Goal: Transaction & Acquisition: Purchase product/service

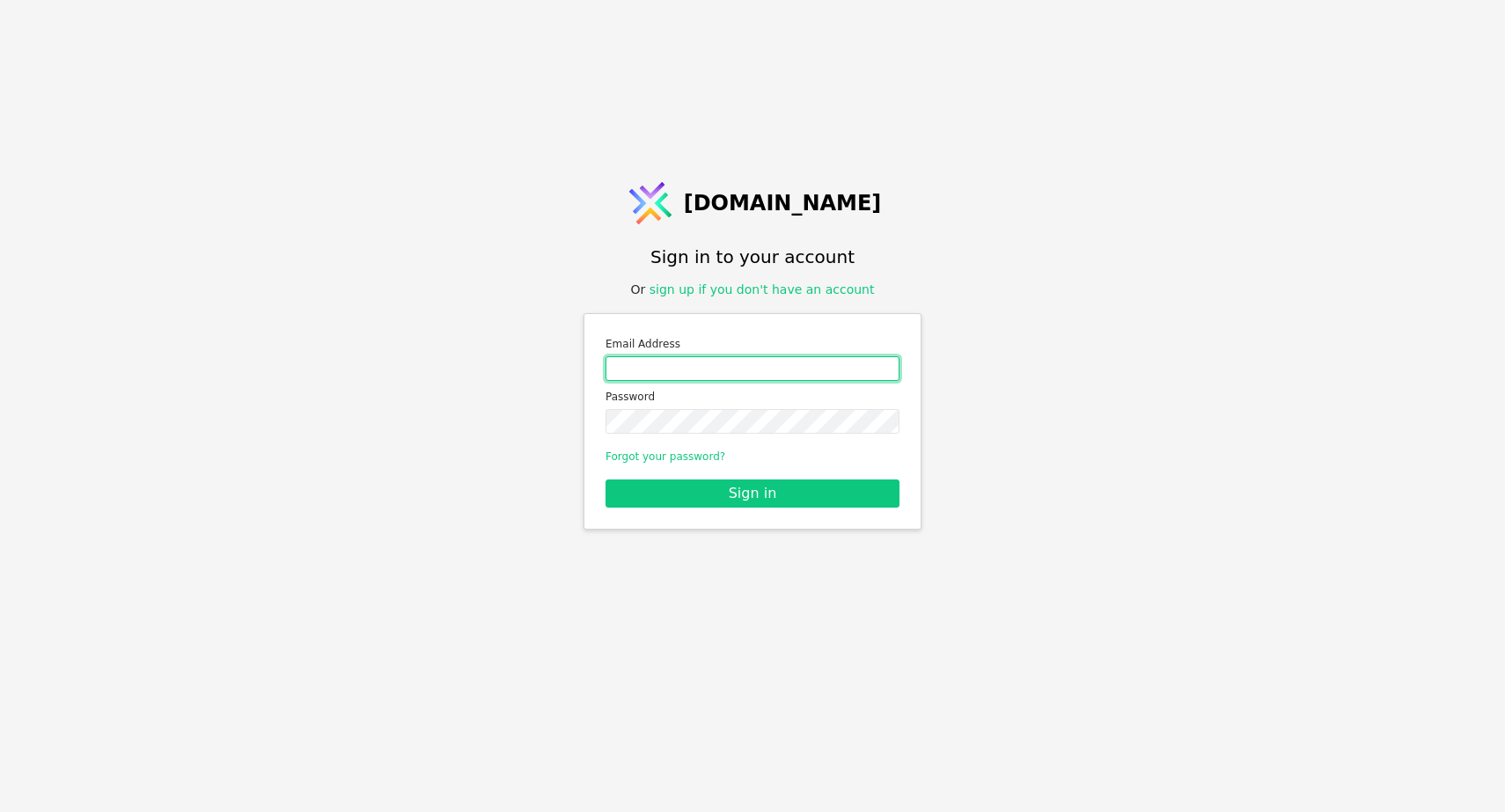
type input "[EMAIL_ADDRESS][DOMAIN_NAME]"
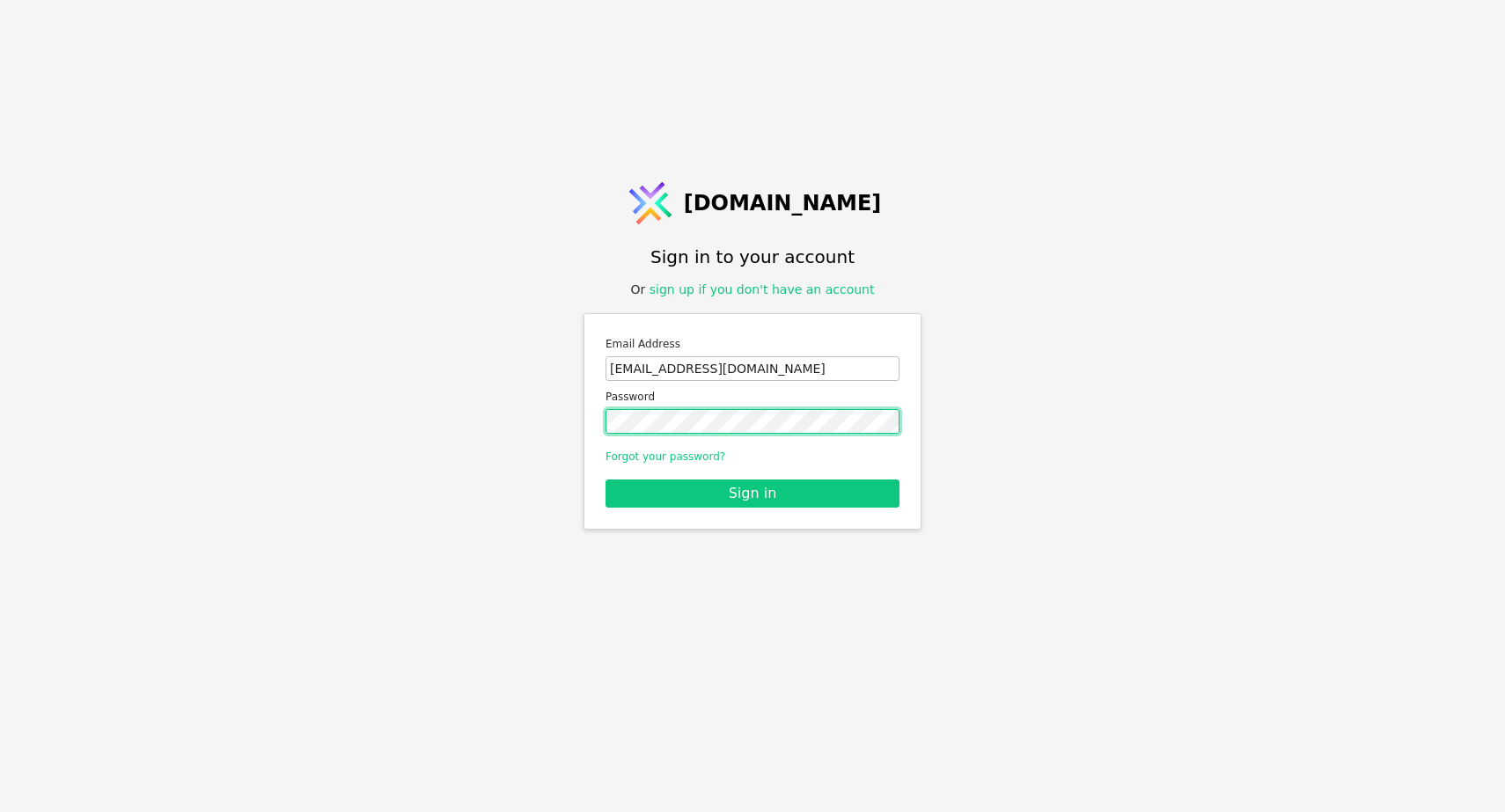
click at [752, 493] on button "Sign in" at bounding box center [752, 493] width 294 height 29
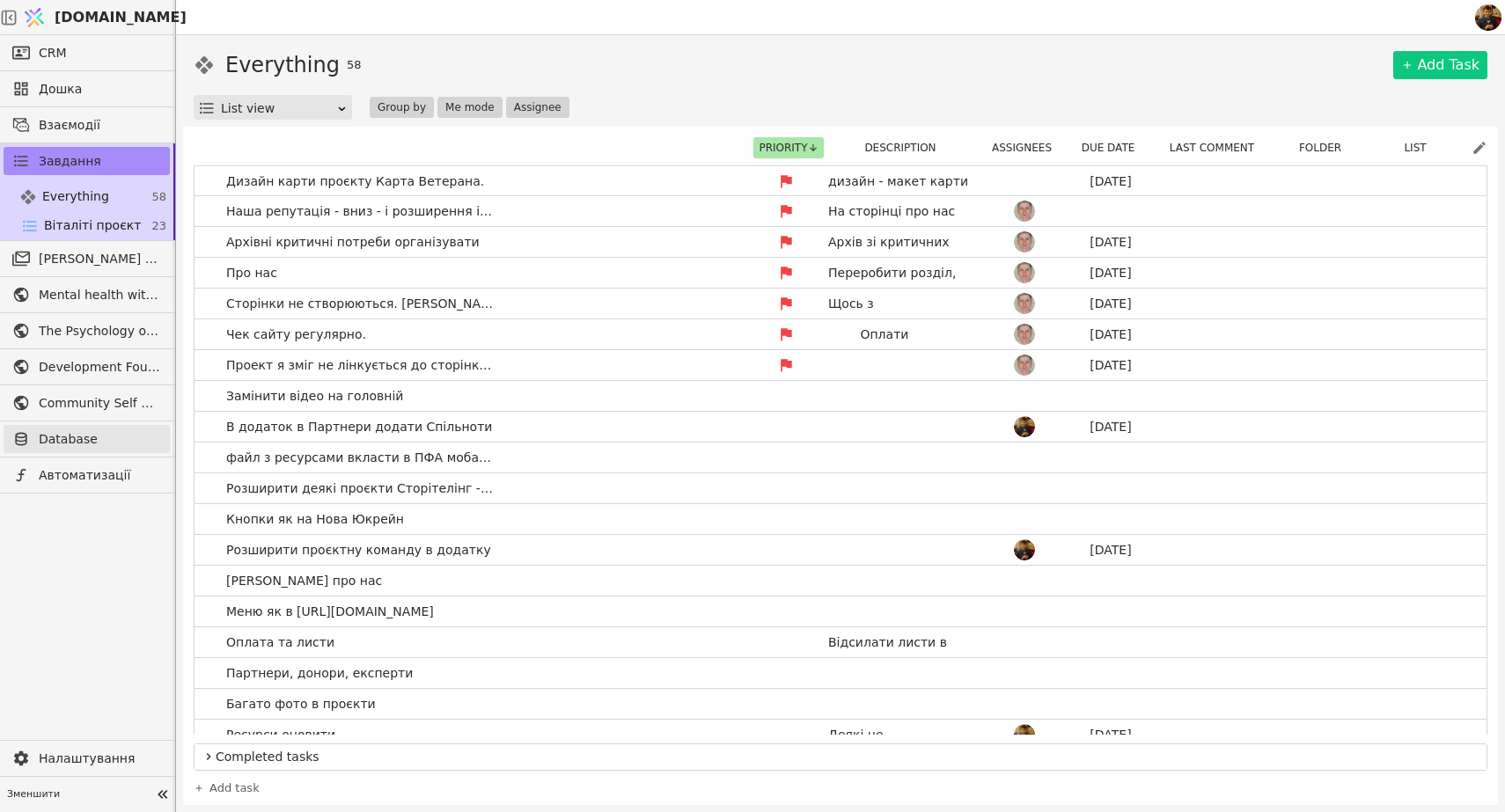
click at [76, 438] on span "Database" at bounding box center [100, 438] width 123 height 18
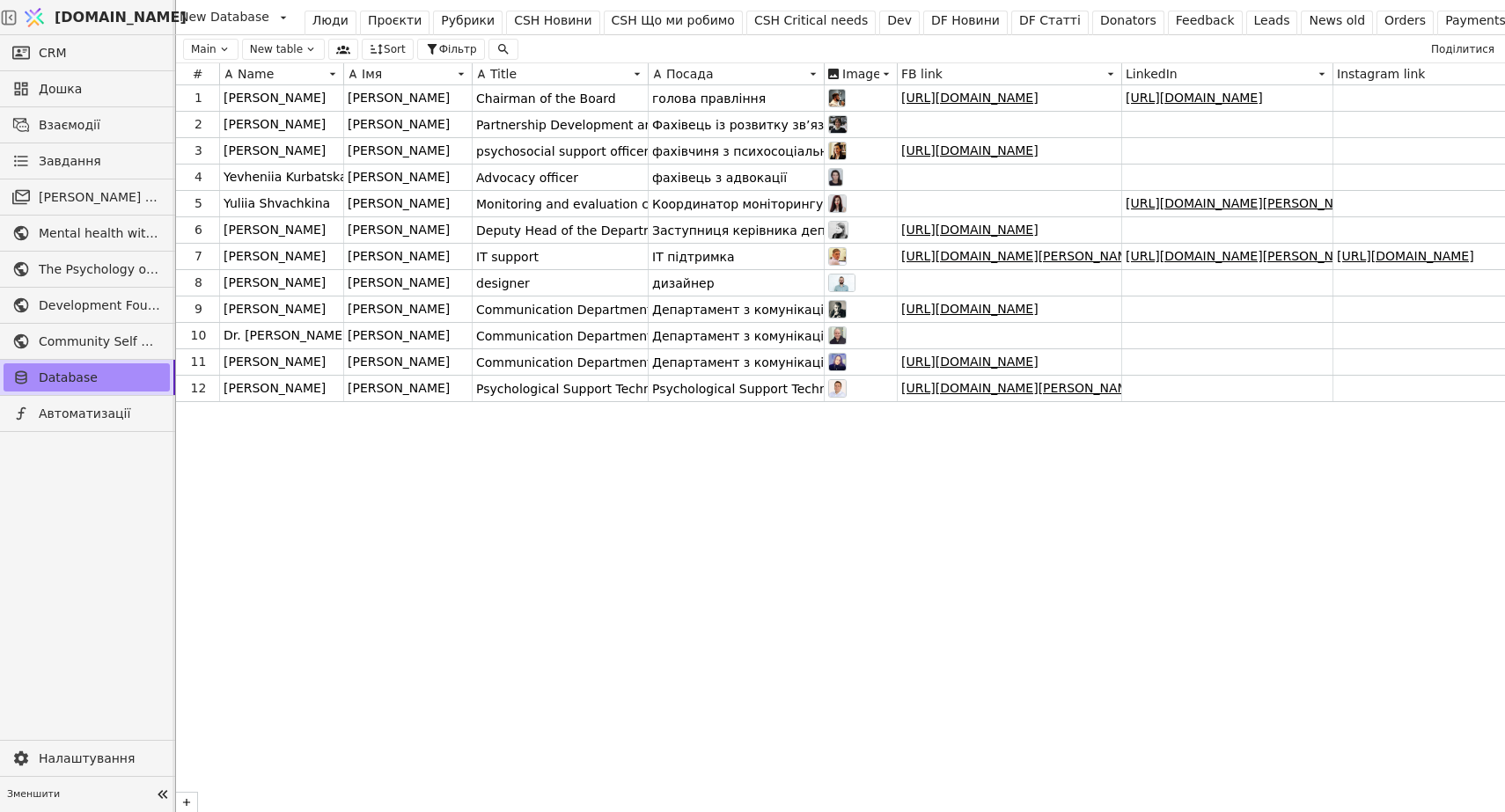
click at [527, 18] on div "CSH Новини" at bounding box center [552, 20] width 77 height 18
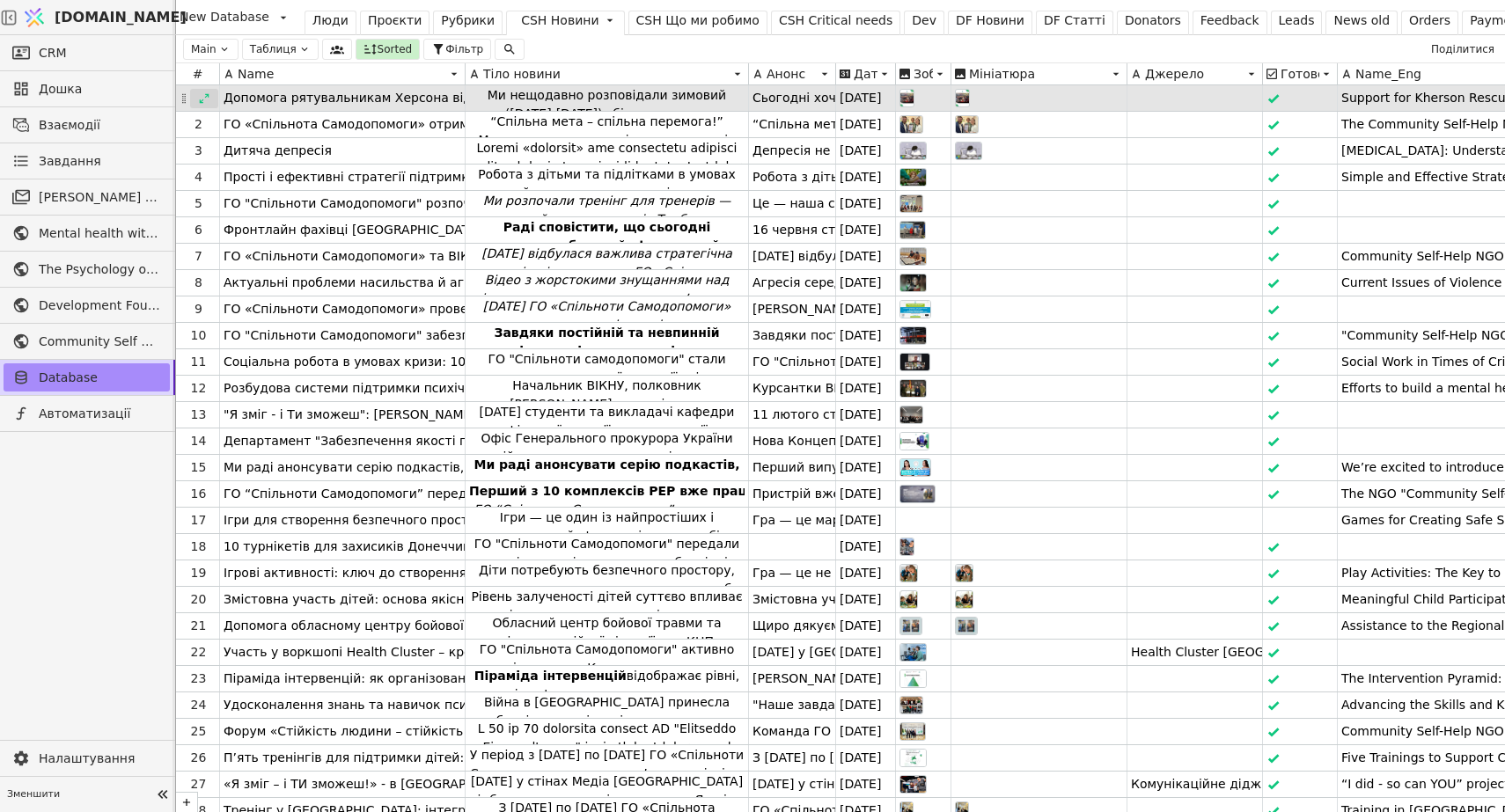
click at [211, 103] on div at bounding box center [205, 98] width 29 height 19
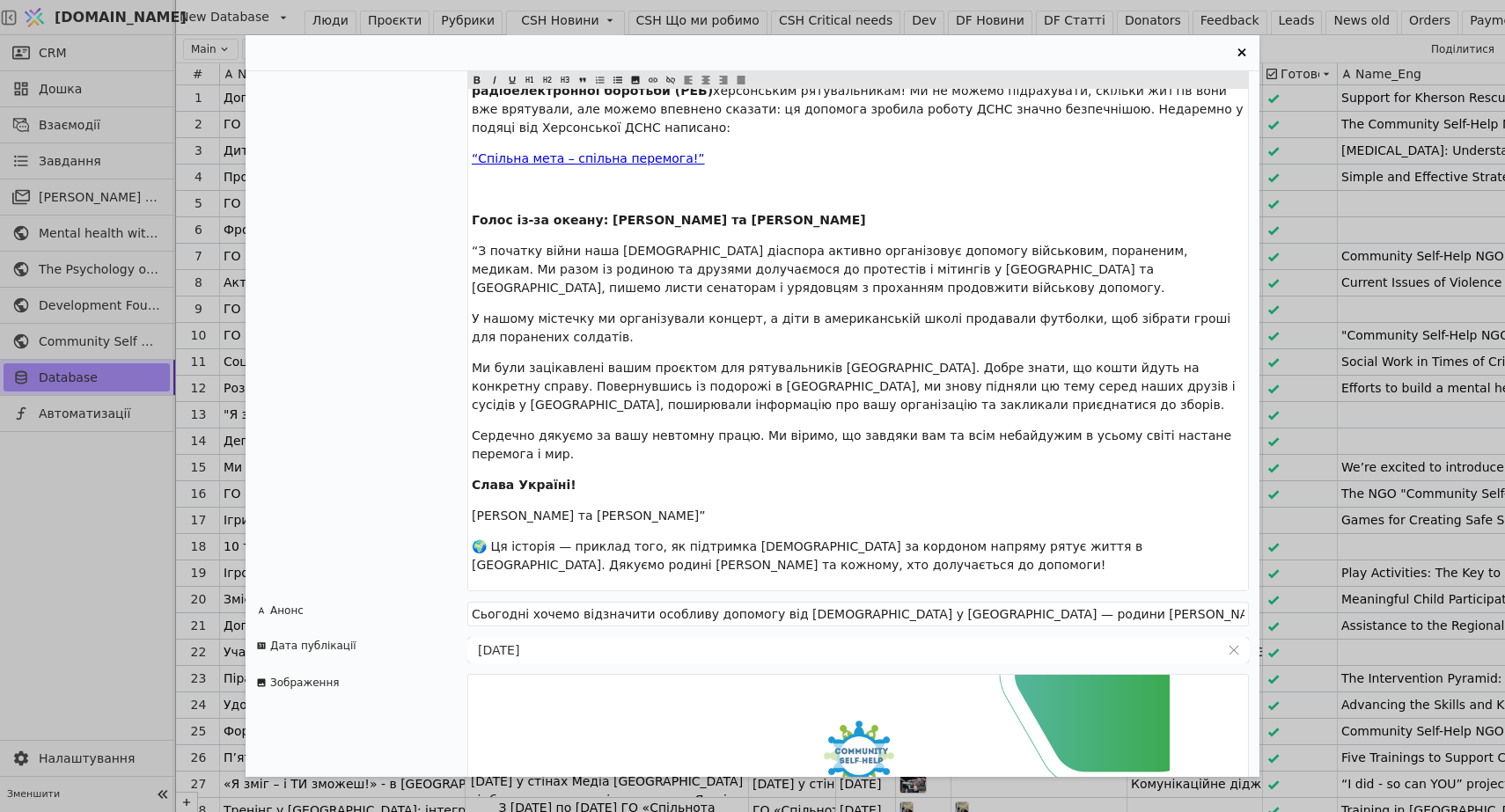
scroll to position [383, 0]
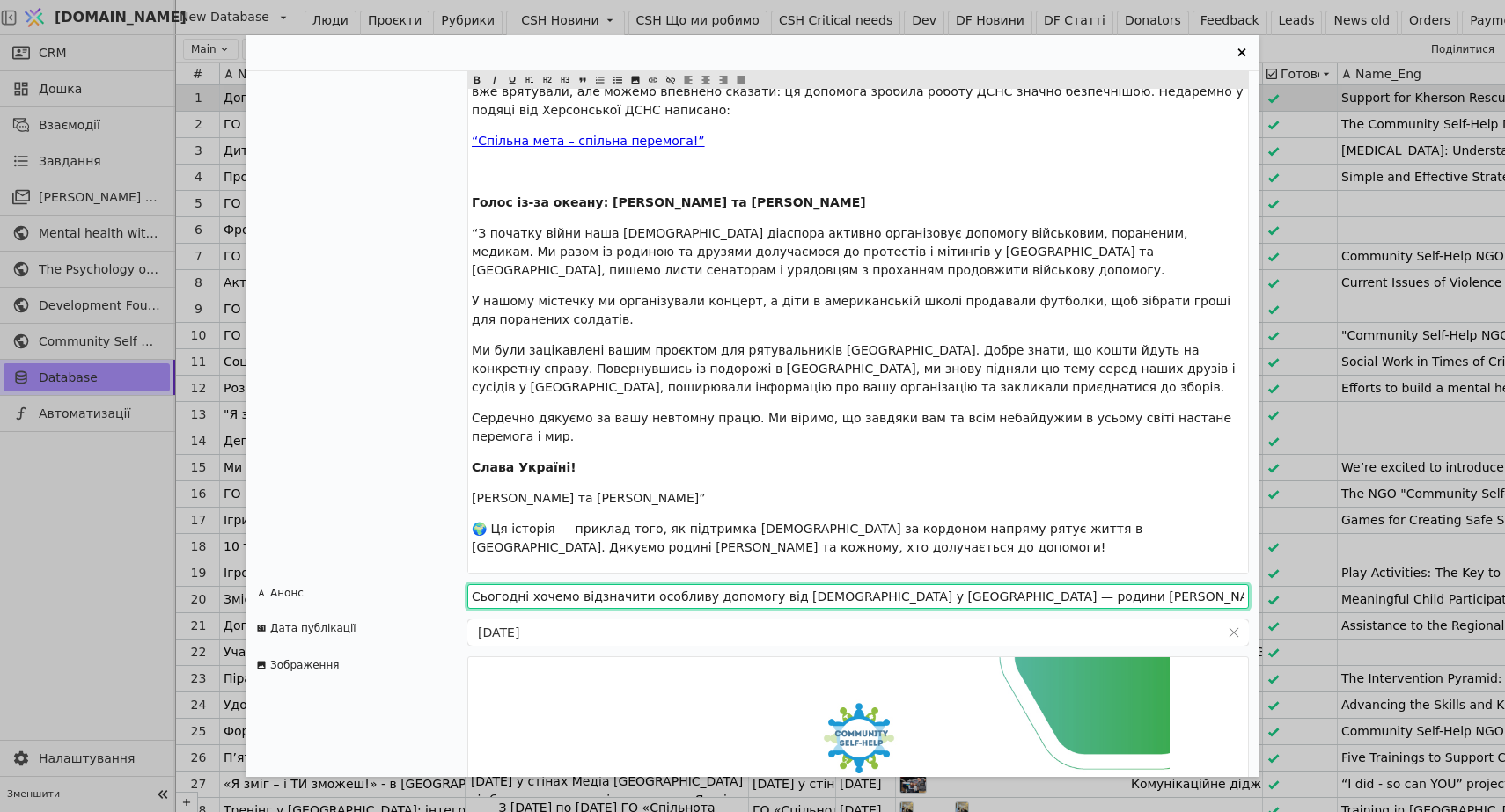
click at [514, 584] on input "Сьогодні хочемо відзначити особливу допомогу від [DEMOGRAPHIC_DATA] у [GEOGRAPH…" at bounding box center [857, 596] width 781 height 25
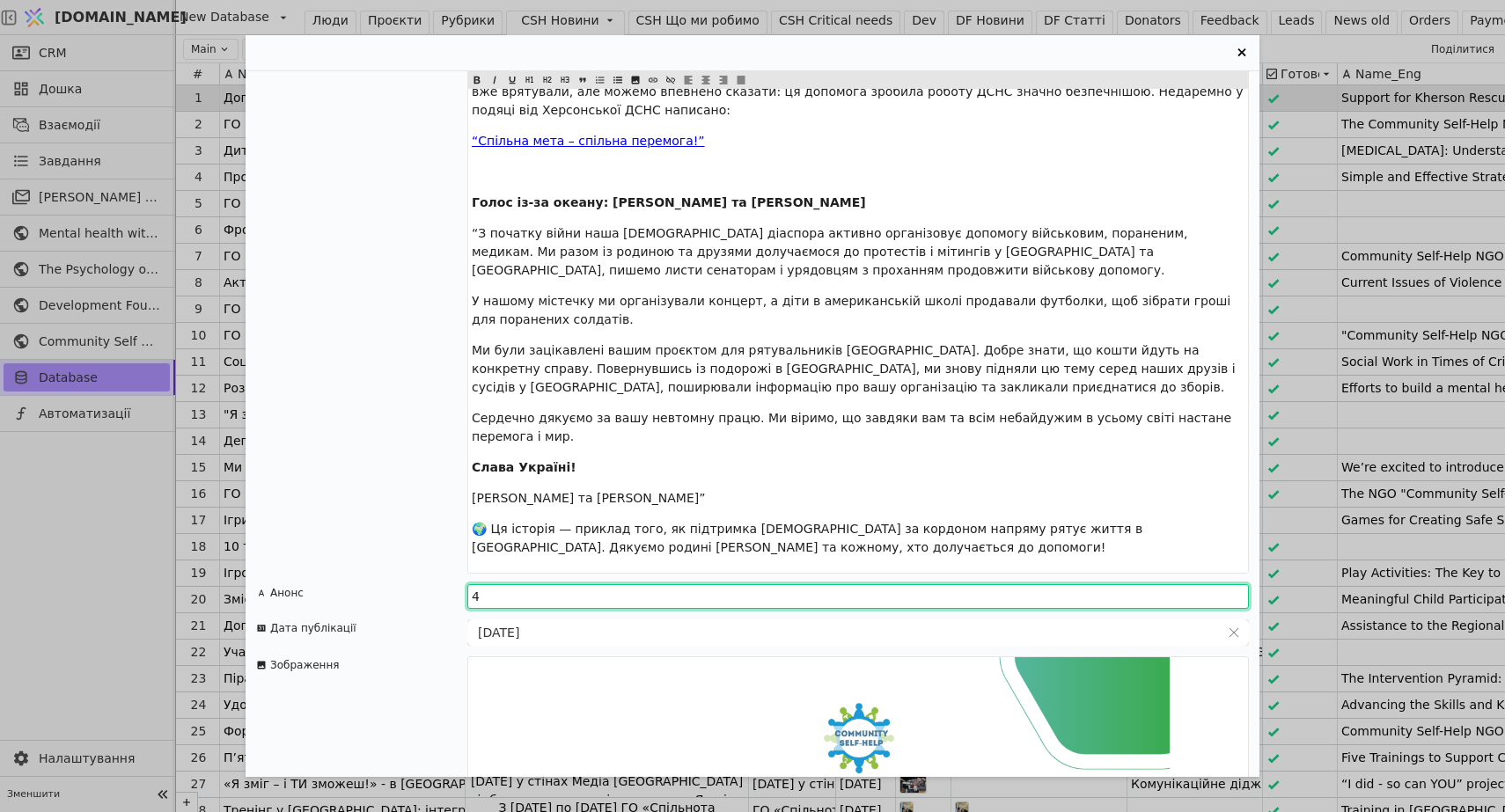
type input "Сьогодні хочемо відзначити особливу допомогу від [DEMOGRAPHIC_DATA] у [GEOGRAPH…"
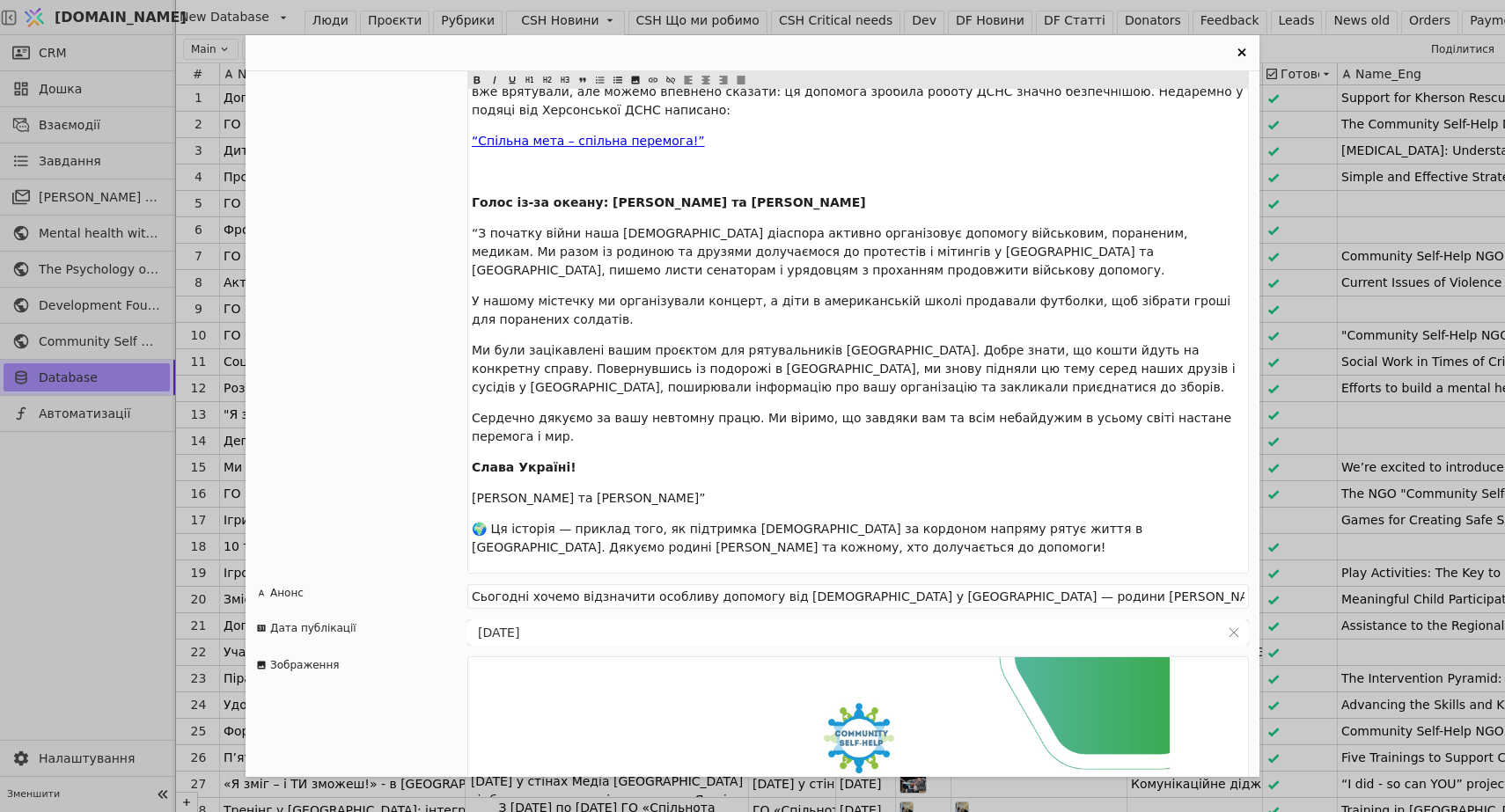
click at [147, 59] on div "Допомога рятувальникам Херсона від родини [PERSON_NAME] 🇺🇦/🇺🇸 Тіло новини Ми не…" at bounding box center [752, 406] width 1505 height 812
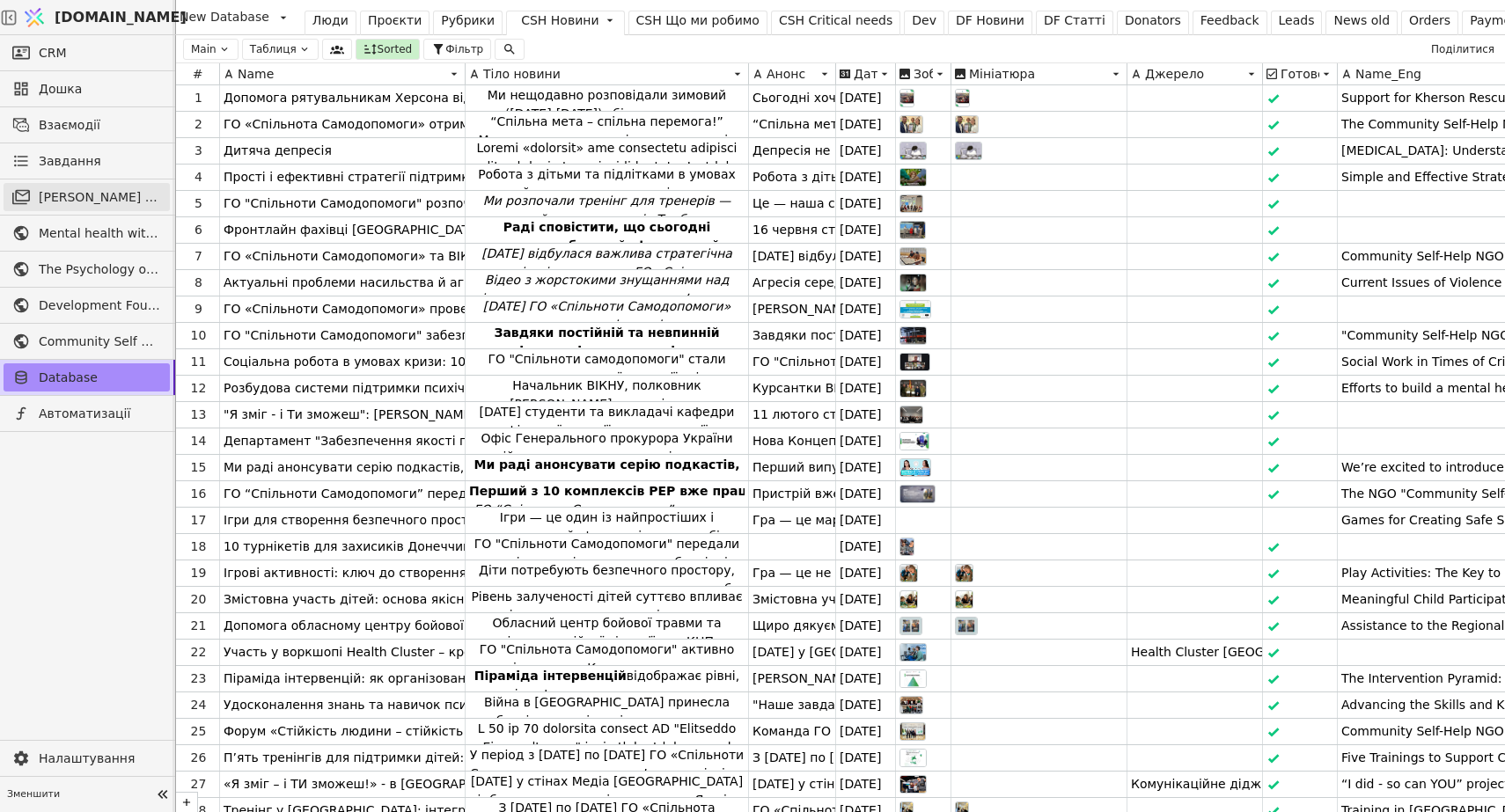
click at [74, 202] on span "[PERSON_NAME] розсилки" at bounding box center [100, 197] width 123 height 18
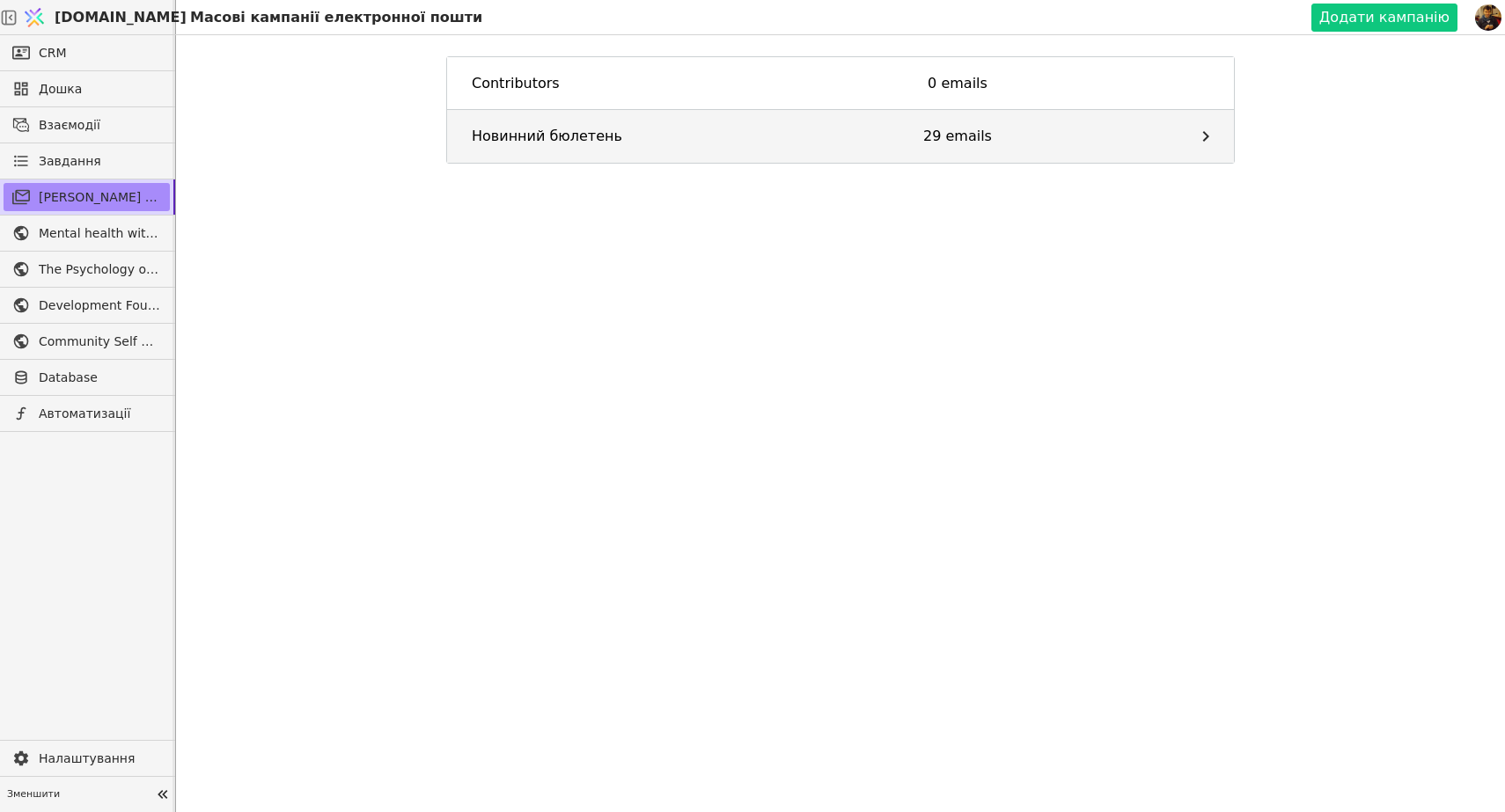
click at [594, 136] on div "Новинний бюлетень" at bounding box center [596, 136] width 248 height 21
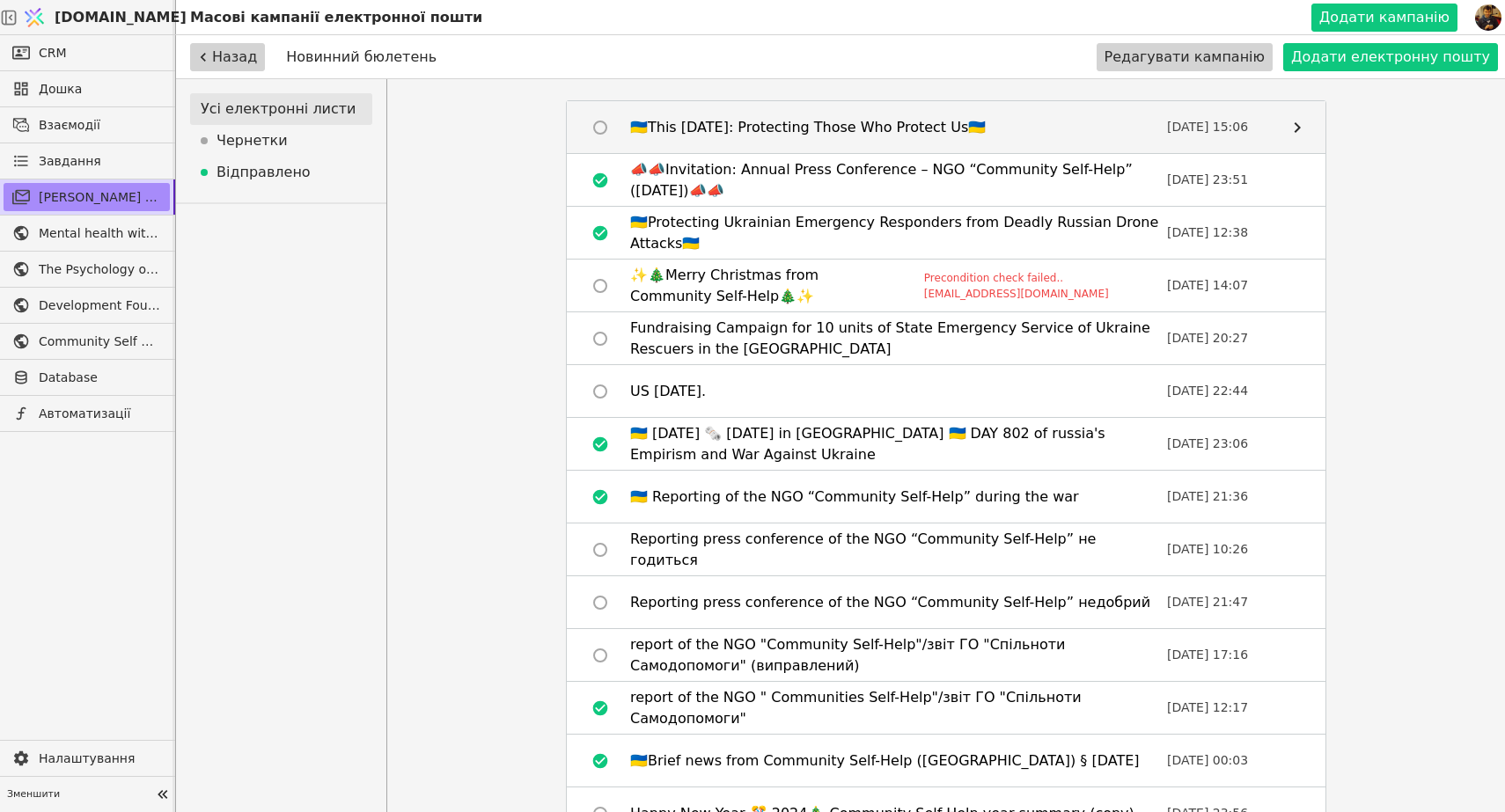
click at [1234, 123] on p "[DATE] 15:06" at bounding box center [1220, 126] width 106 height 18
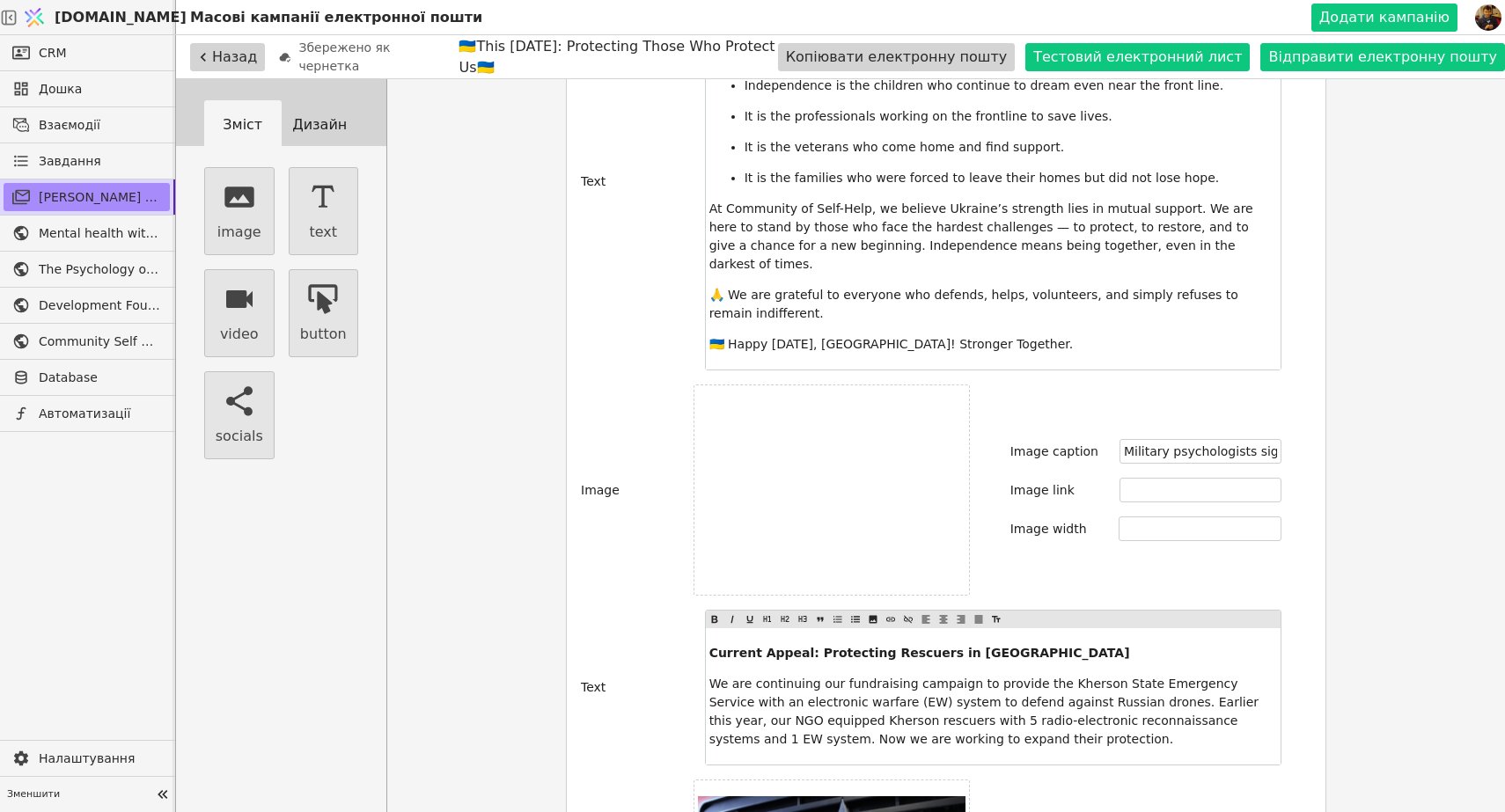
scroll to position [813, 0]
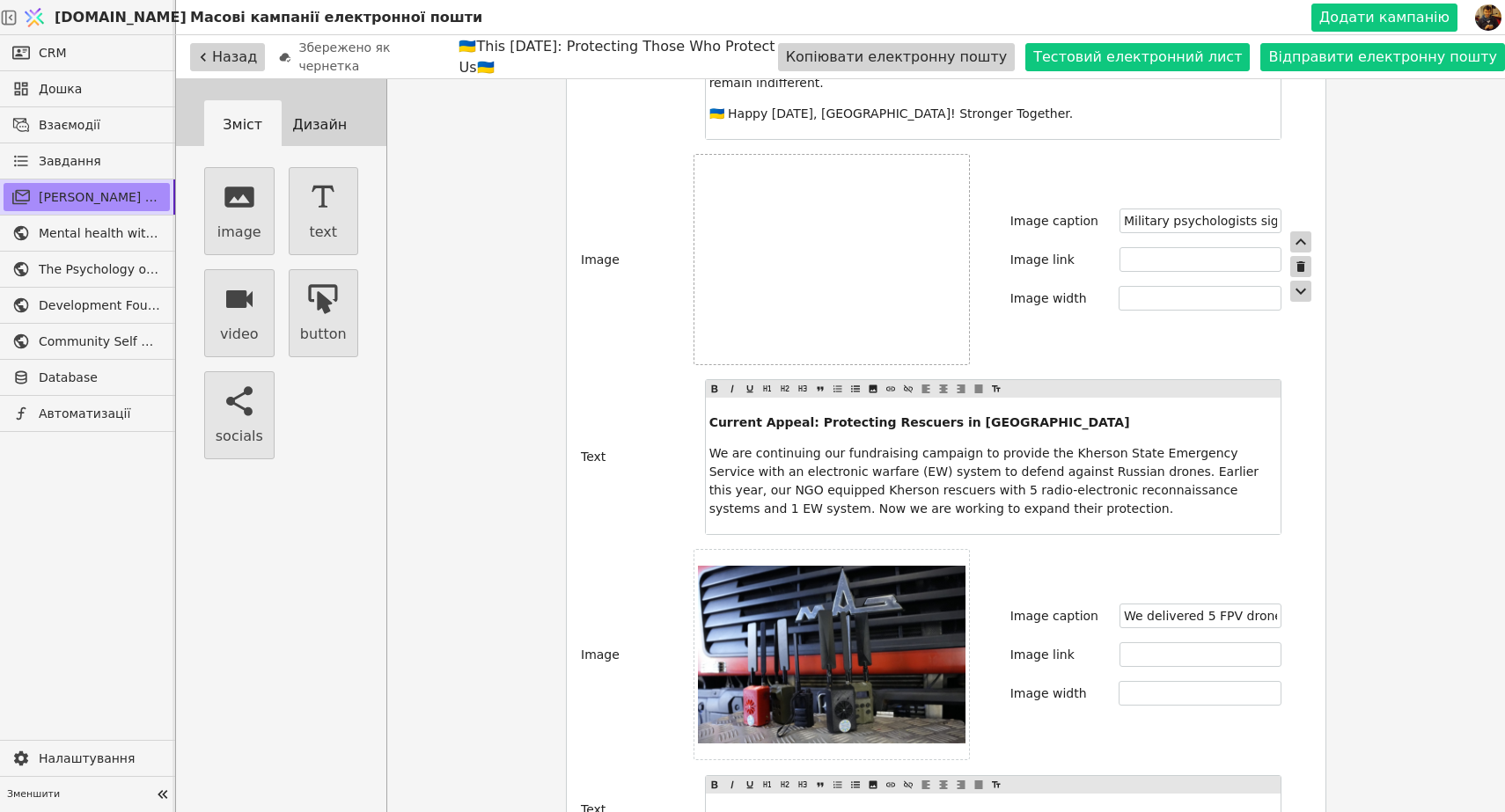
click at [866, 228] on label at bounding box center [831, 260] width 276 height 211
click at [831, 260] on input "file" at bounding box center [831, 260] width 0 height 0
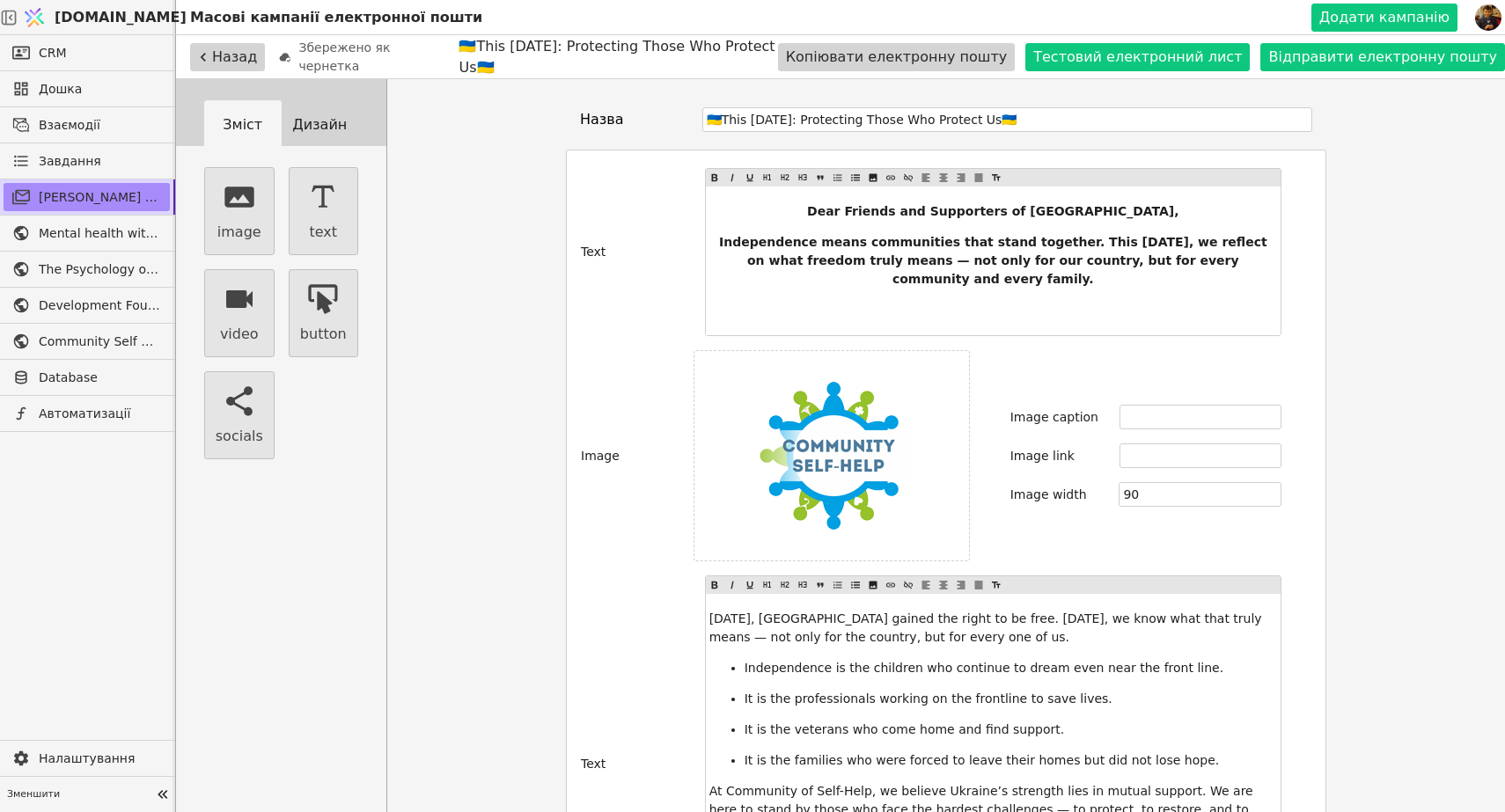
scroll to position [0, 0]
click at [71, 377] on span "Database" at bounding box center [100, 377] width 123 height 18
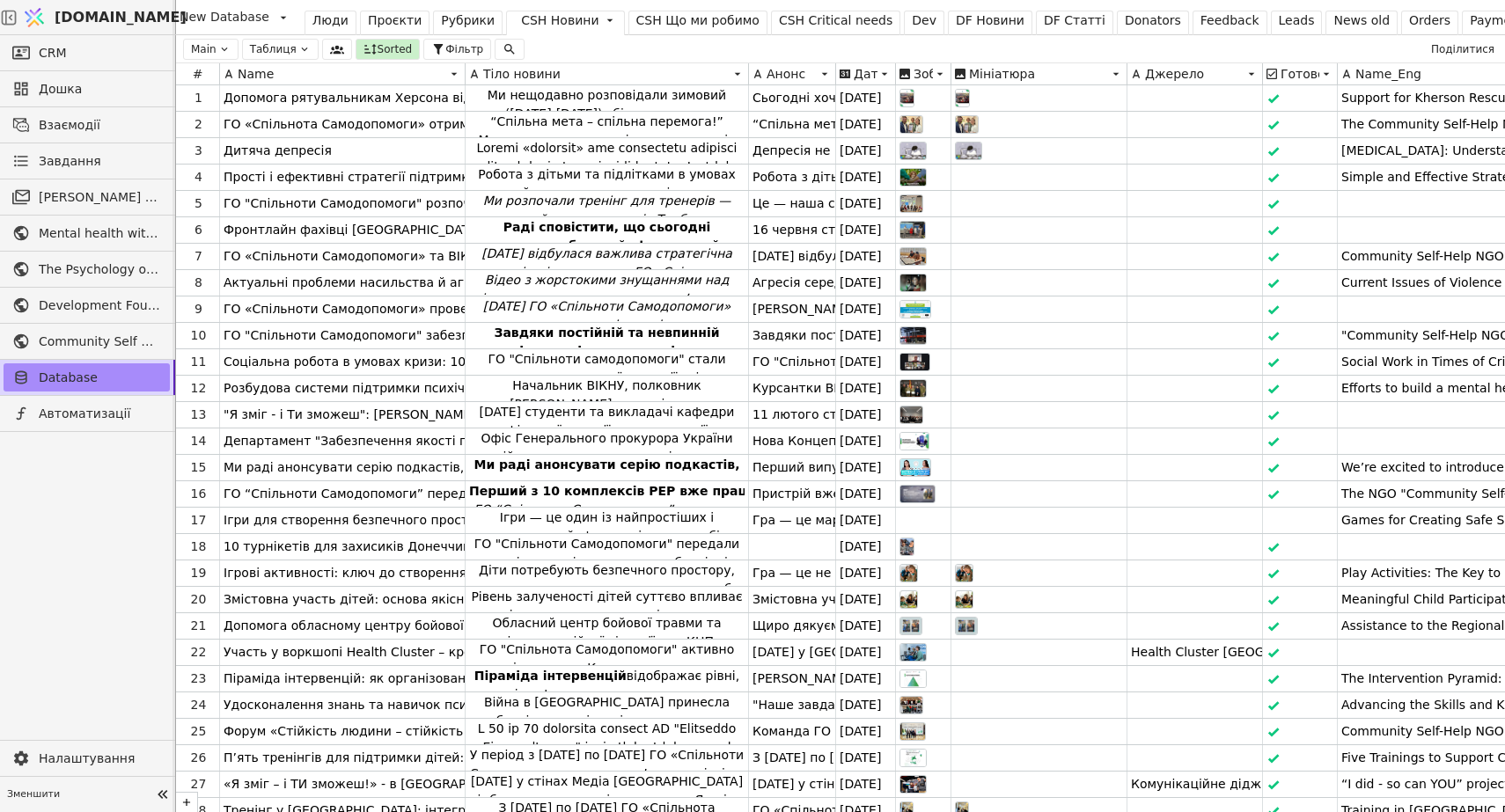
click at [787, 23] on div "CSH Critical needs" at bounding box center [835, 20] width 113 height 18
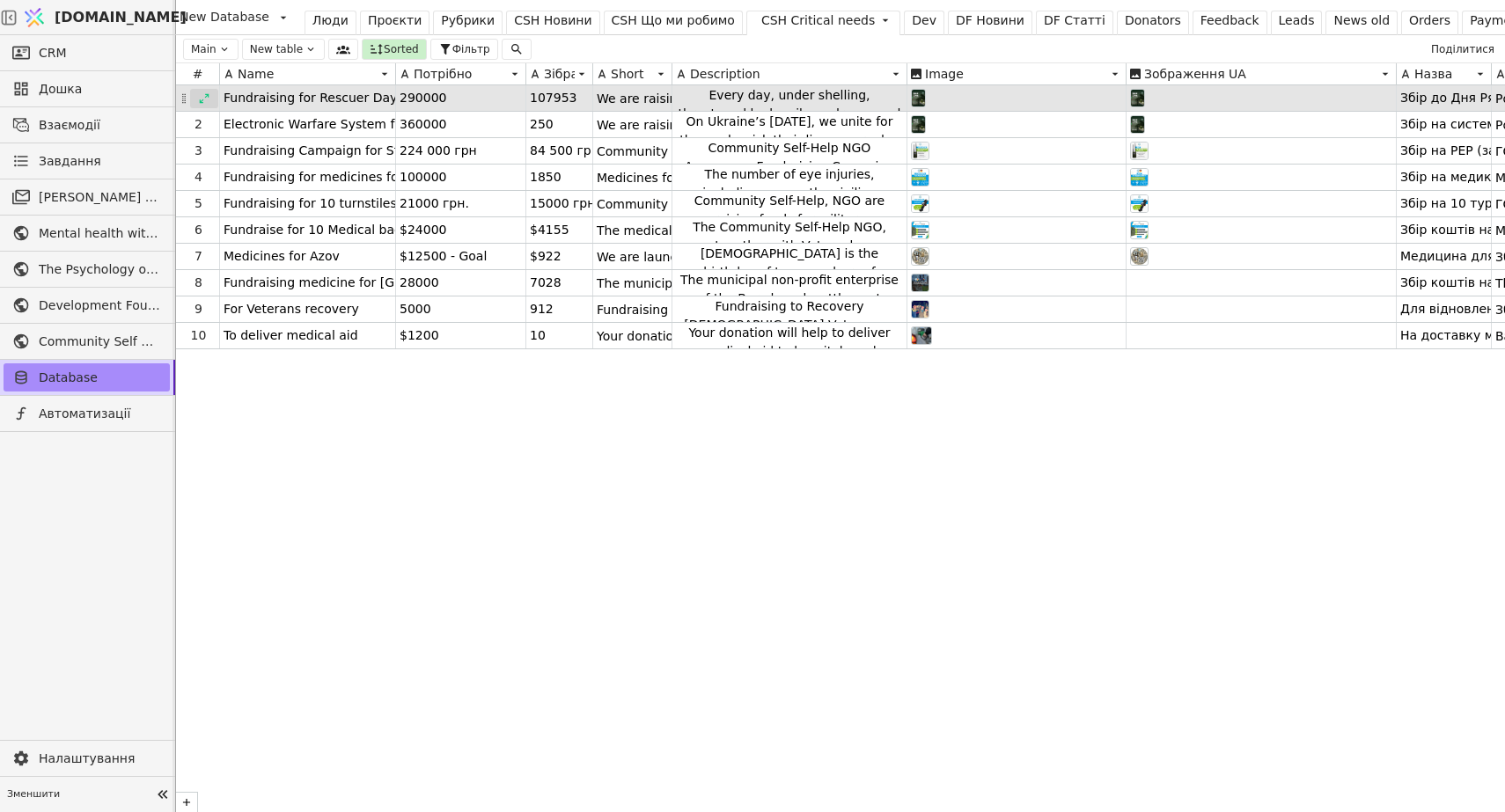
click at [205, 96] on icon at bounding box center [205, 98] width 10 height 10
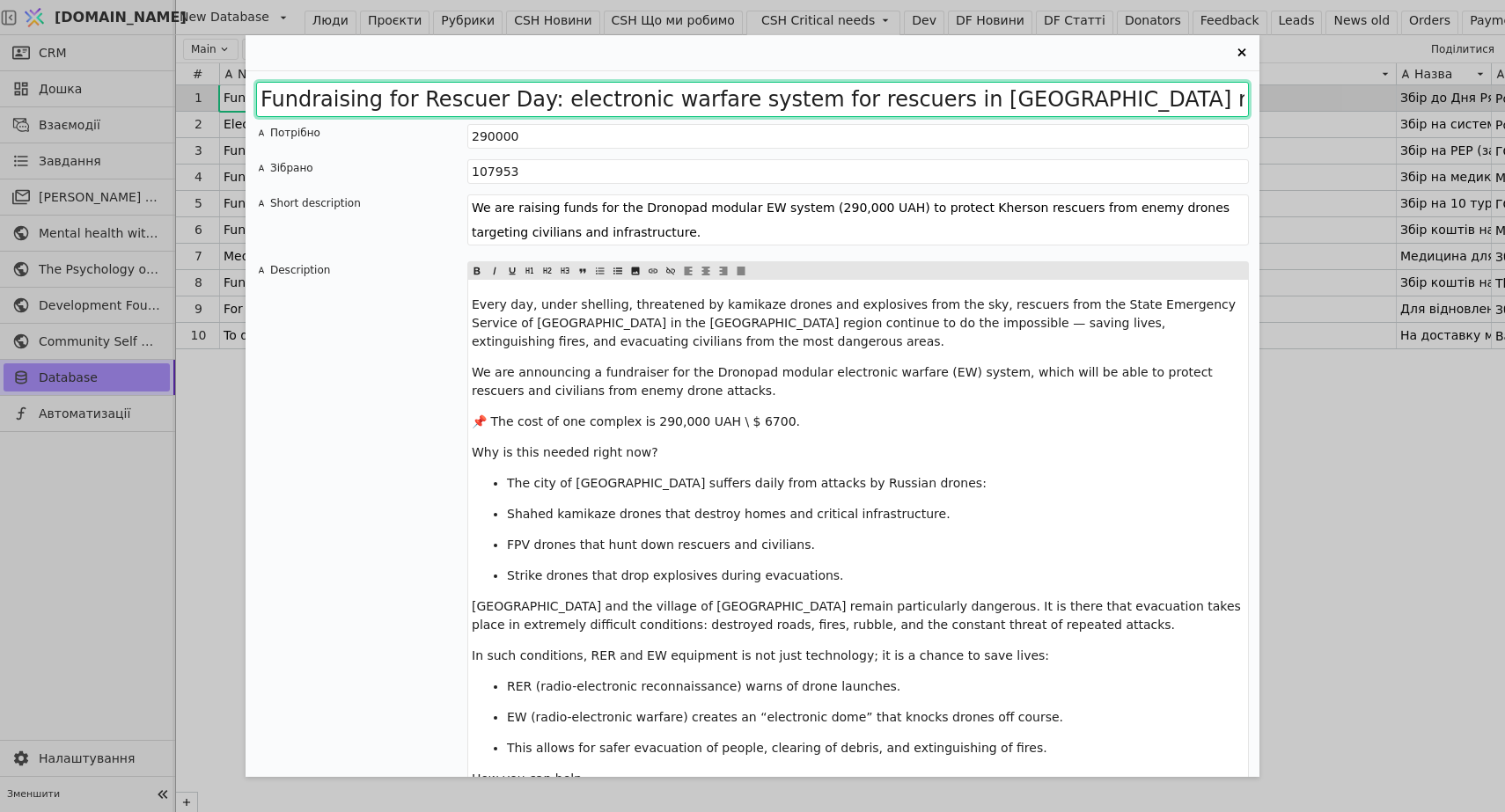
drag, startPoint x: 811, startPoint y: 100, endPoint x: 553, endPoint y: 99, distance: 258.0
click at [553, 99] on input "Fundraising for Rescuer Day: electronic warfare system for rescuers in [GEOGRAP…" at bounding box center [752, 99] width 992 height 35
paste input "Radio Electronic Warfare (REB / EW)"
type input "Fundraising for Rescuer Day: Radio Electronic Warfare (REB / EW) system for res…"
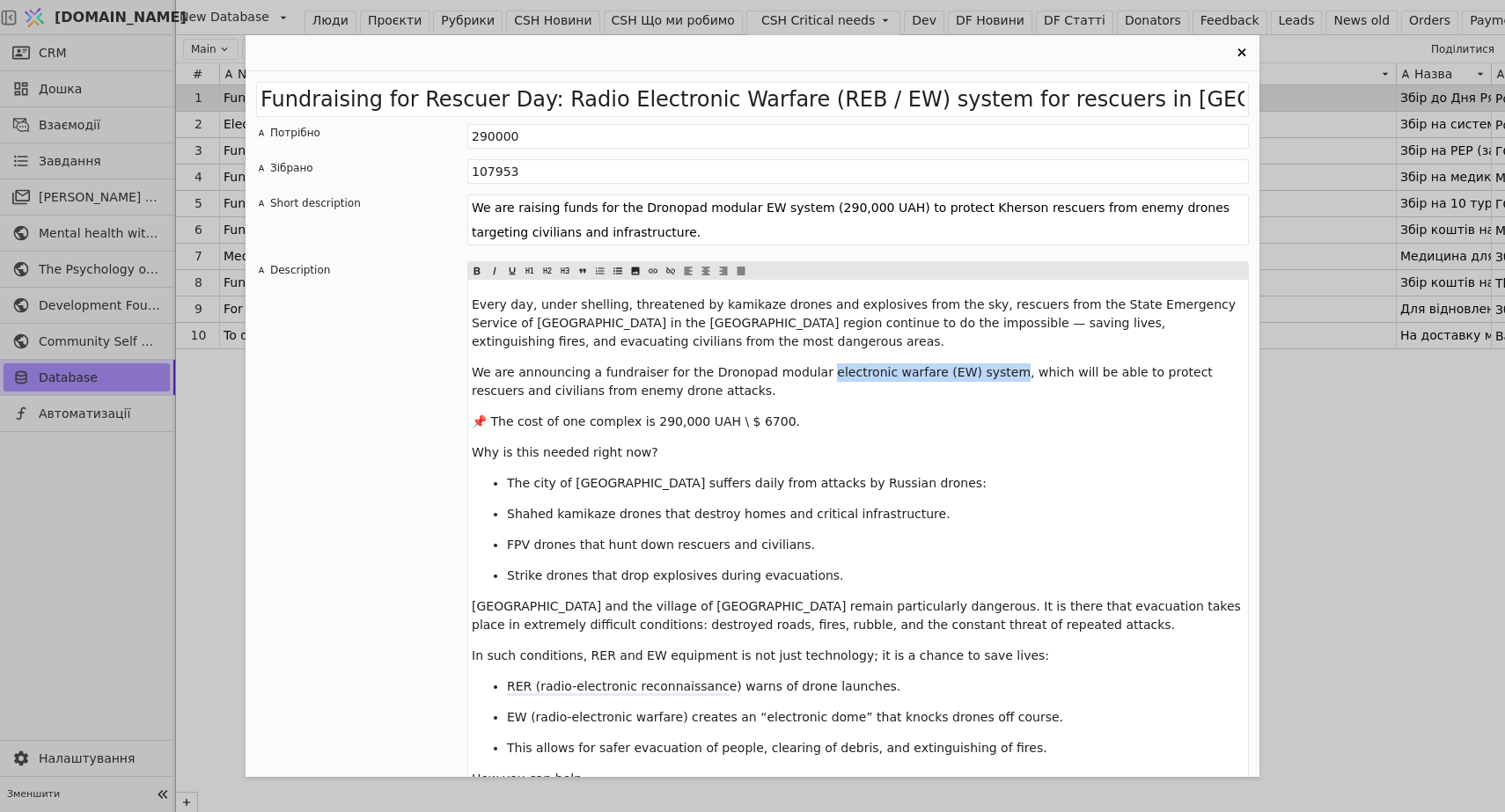
drag, startPoint x: 992, startPoint y: 374, endPoint x: 813, endPoint y: 373, distance: 179.0
click at [813, 373] on span "We are announcing a fundraiser for the Dronopad modular electronic warfare (EW)…" at bounding box center [844, 381] width 745 height 32
click at [769, 208] on textarea "We are raising funds for the Dronopad modular EW system (290,000 UAH) to protec…" at bounding box center [857, 220] width 781 height 51
paste textarea "Radio Electronic Warfare (REB / EW) system"
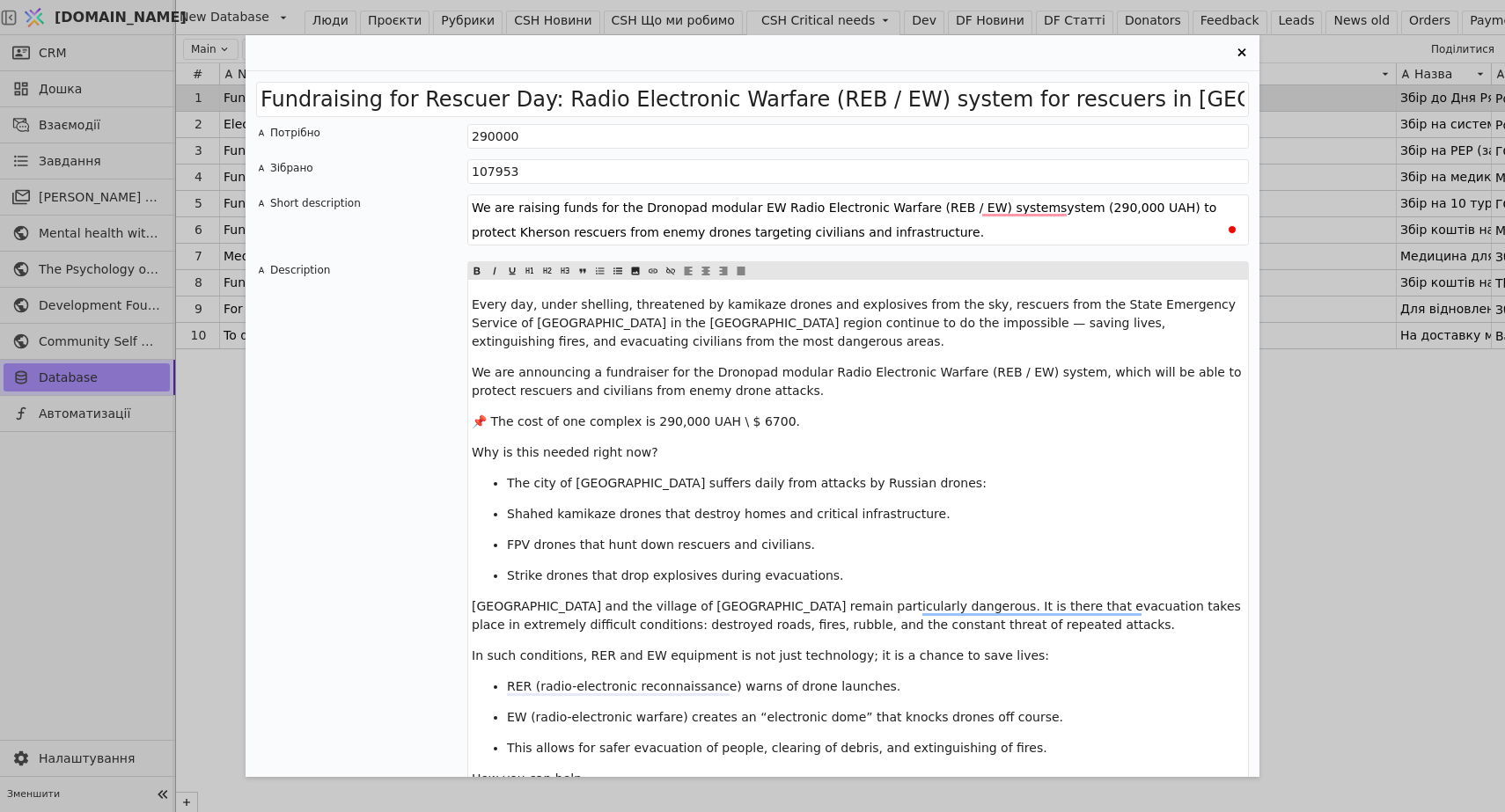
drag, startPoint x: 921, startPoint y: 207, endPoint x: 770, endPoint y: 212, distance: 151.1
click at [770, 212] on textarea "We are raising funds for the Dronopad modular EW Radio Electronic Warfare (REB …" at bounding box center [857, 220] width 781 height 51
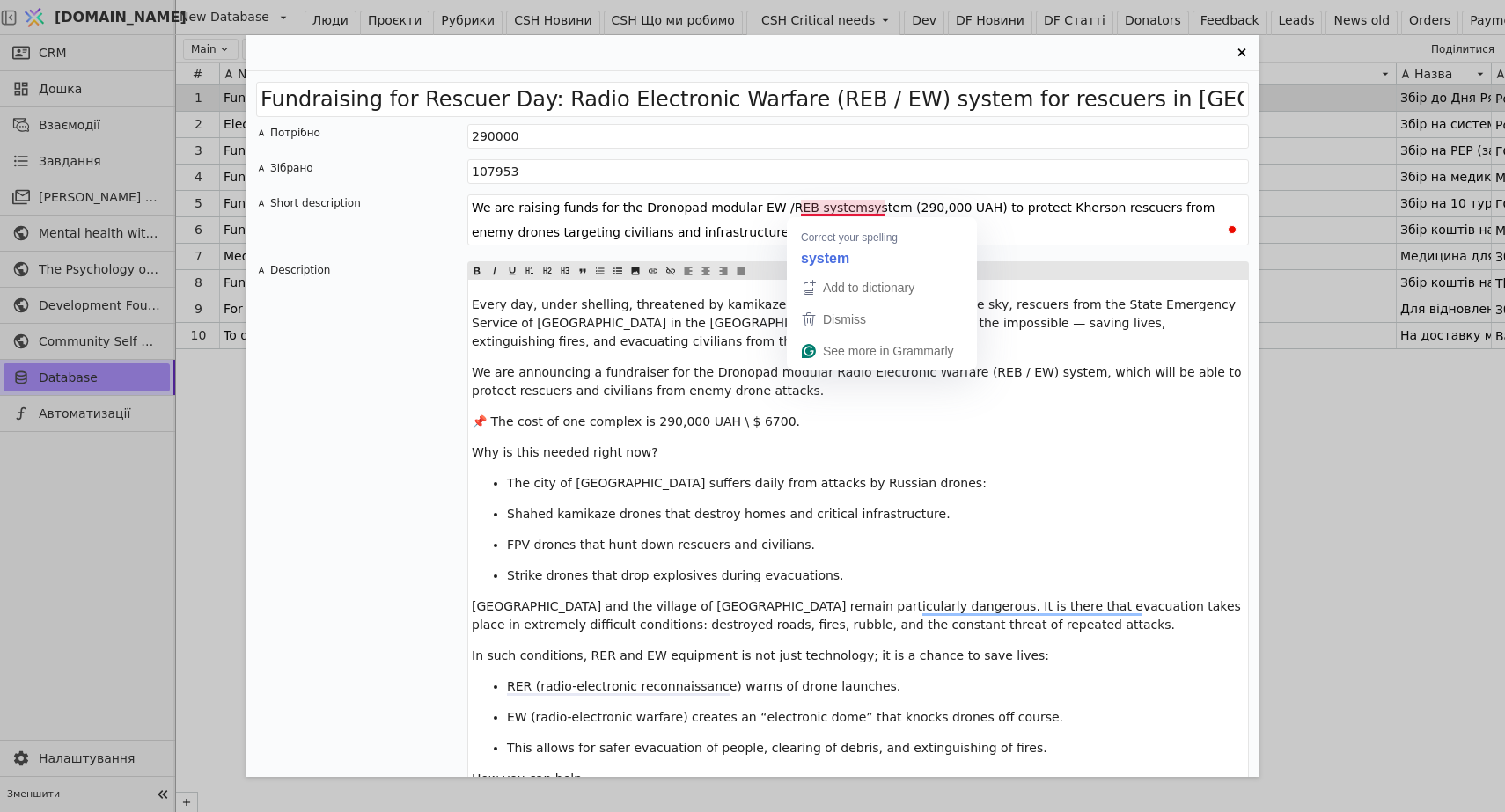
click at [845, 205] on textarea "We are raising funds for the Dronopad modular EW /REB systemsystem (290,000 UAH…" at bounding box center [857, 220] width 781 height 51
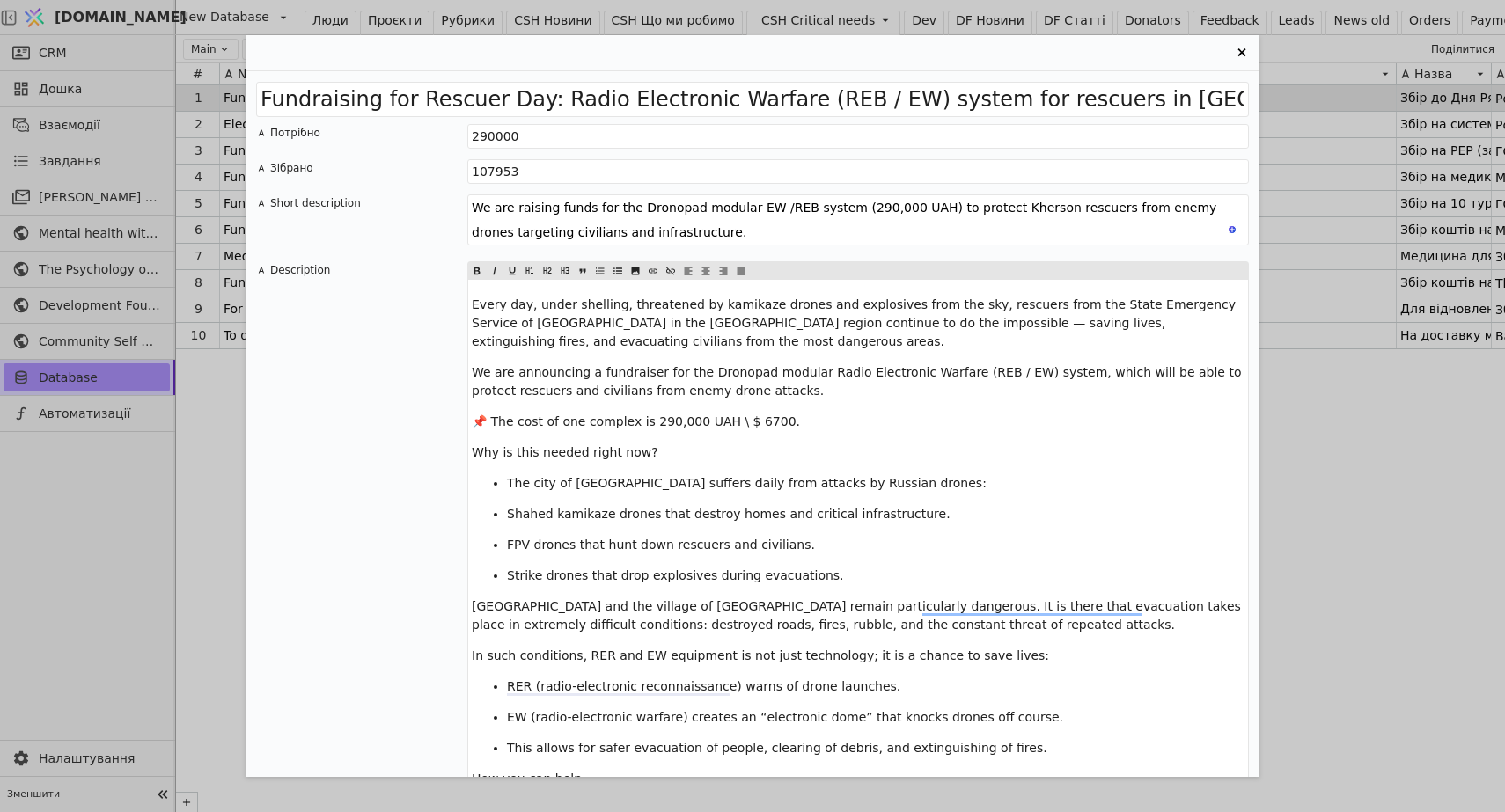
drag, startPoint x: 691, startPoint y: 233, endPoint x: 469, endPoint y: 208, distance: 223.4
click at [469, 207] on textarea "We are raising funds for the Dronopad modular EW /REB system (290,000 UAH) to p…" at bounding box center [857, 220] width 781 height 51
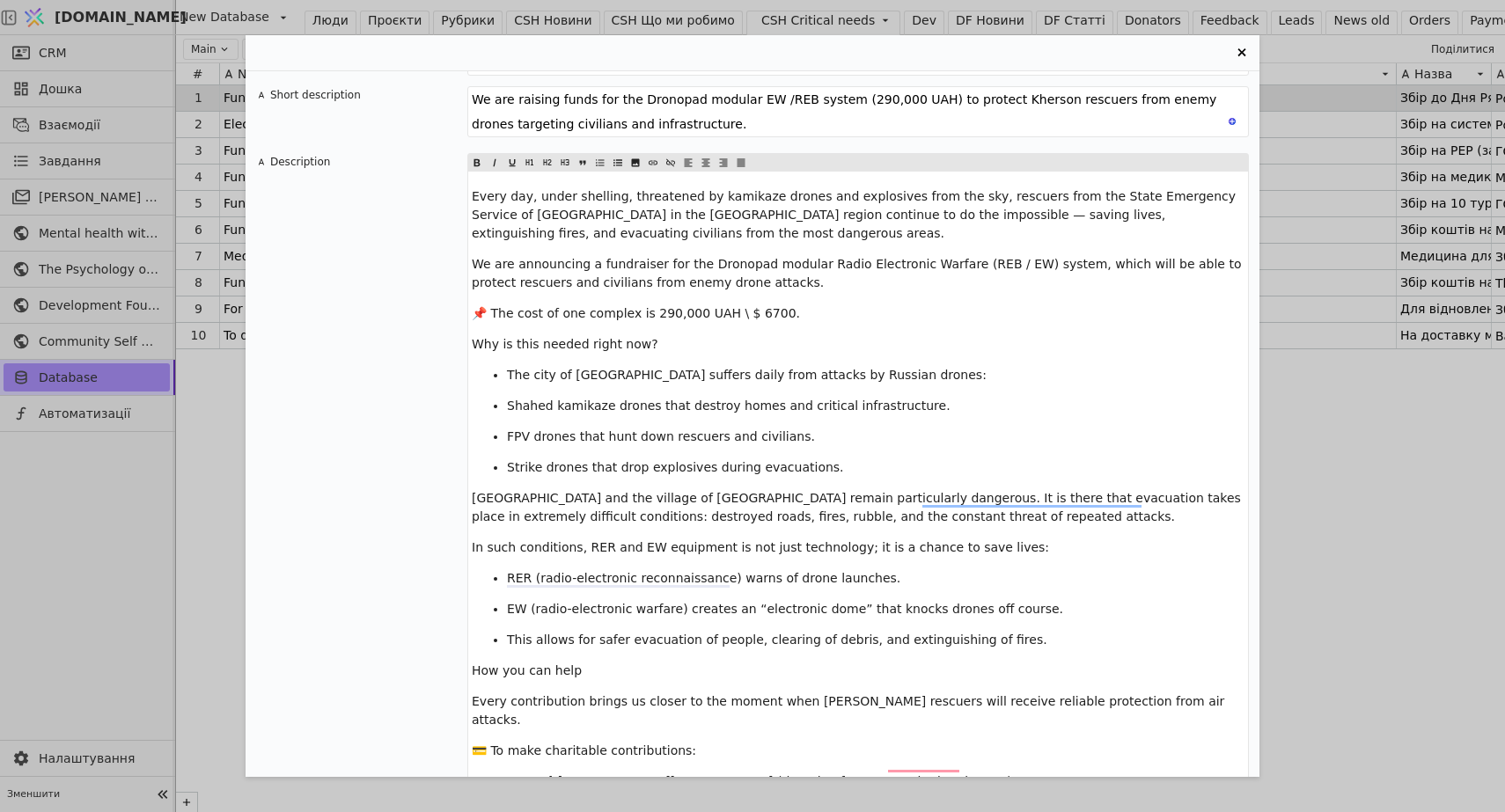
type textarea "We are raising funds for the Dronopad modular EW /REB system (290,000 UAH) to p…"
click at [680, 611] on span "EW (radio-electronic warfare) creates an “electronic dome” that knocks drones o…" at bounding box center [785, 609] width 557 height 14
drag, startPoint x: 814, startPoint y: 266, endPoint x: 956, endPoint y: 264, distance: 142.0
click at [956, 264] on span "We are announcing a fundraiser for the Dronopad modular Radio Electronic Warfar…" at bounding box center [858, 273] width 773 height 32
copy span "Radio Electronic Warfare"
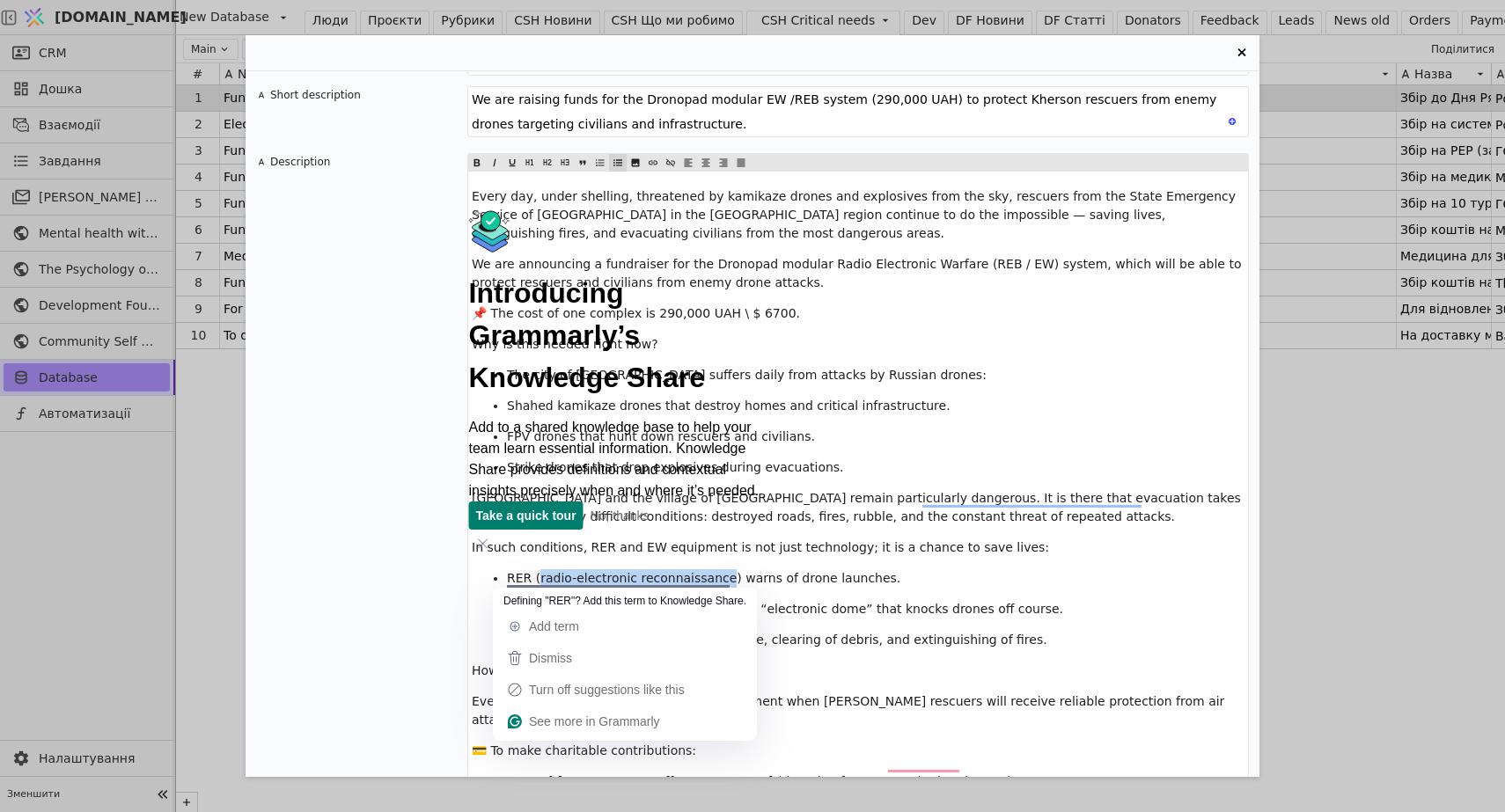
drag, startPoint x: 723, startPoint y: 579, endPoint x: 539, endPoint y: 580, distance: 184.0
click at [539, 580] on span "RER (radio-electronic reconnaissance) warns of drone launches." at bounding box center [704, 577] width 394 height 14
click at [876, 594] on ul "RER (radio-electronic reconnaissance) warns of drone launches. EW (radio-electr…" at bounding box center [858, 609] width 772 height 80
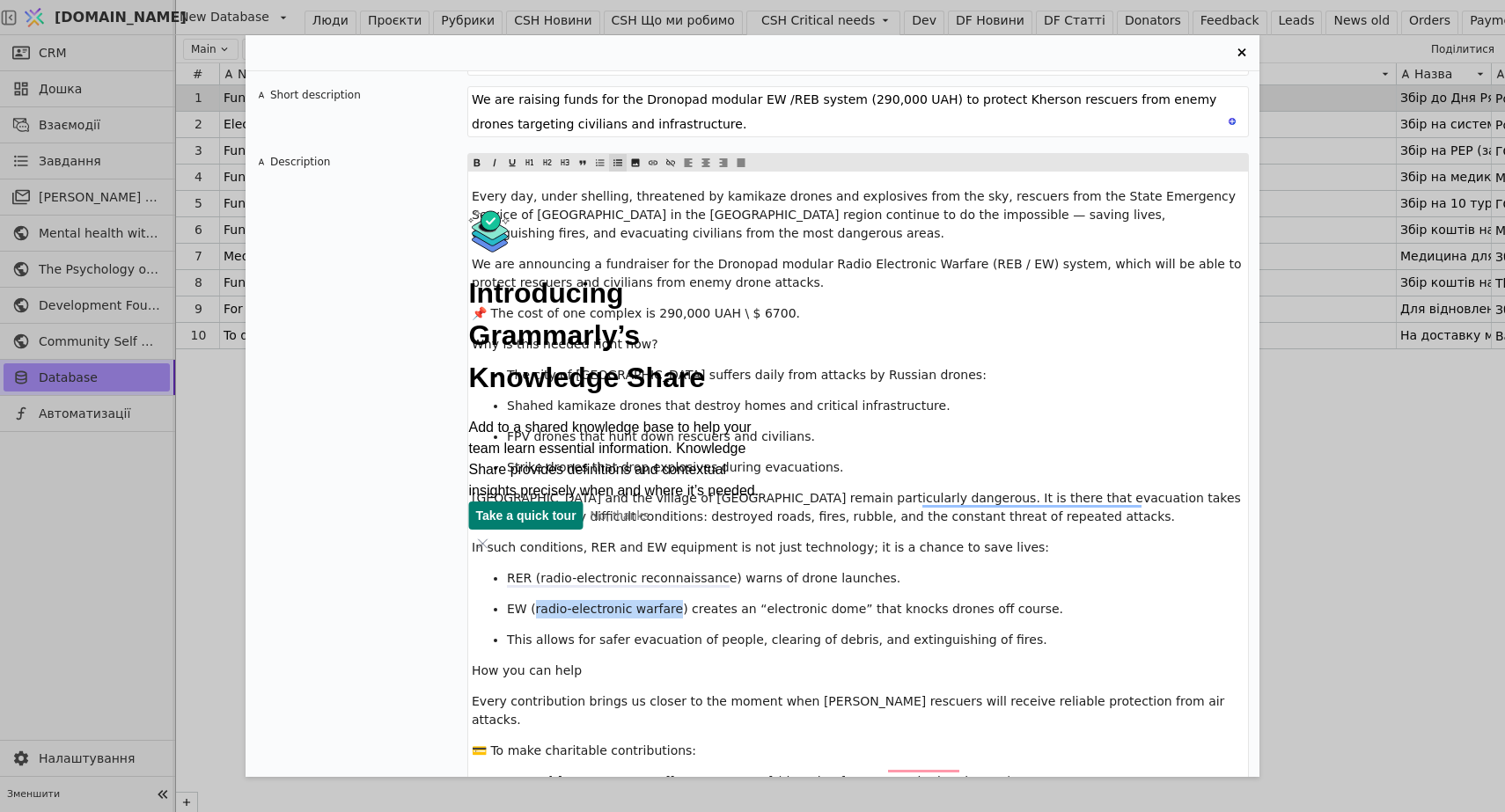
drag, startPoint x: 674, startPoint y: 607, endPoint x: 534, endPoint y: 610, distance: 140.0
click at [534, 609] on span "EW (radio-electronic warfare) creates an “electronic dome” that knocks drones o…" at bounding box center [785, 609] width 557 height 14
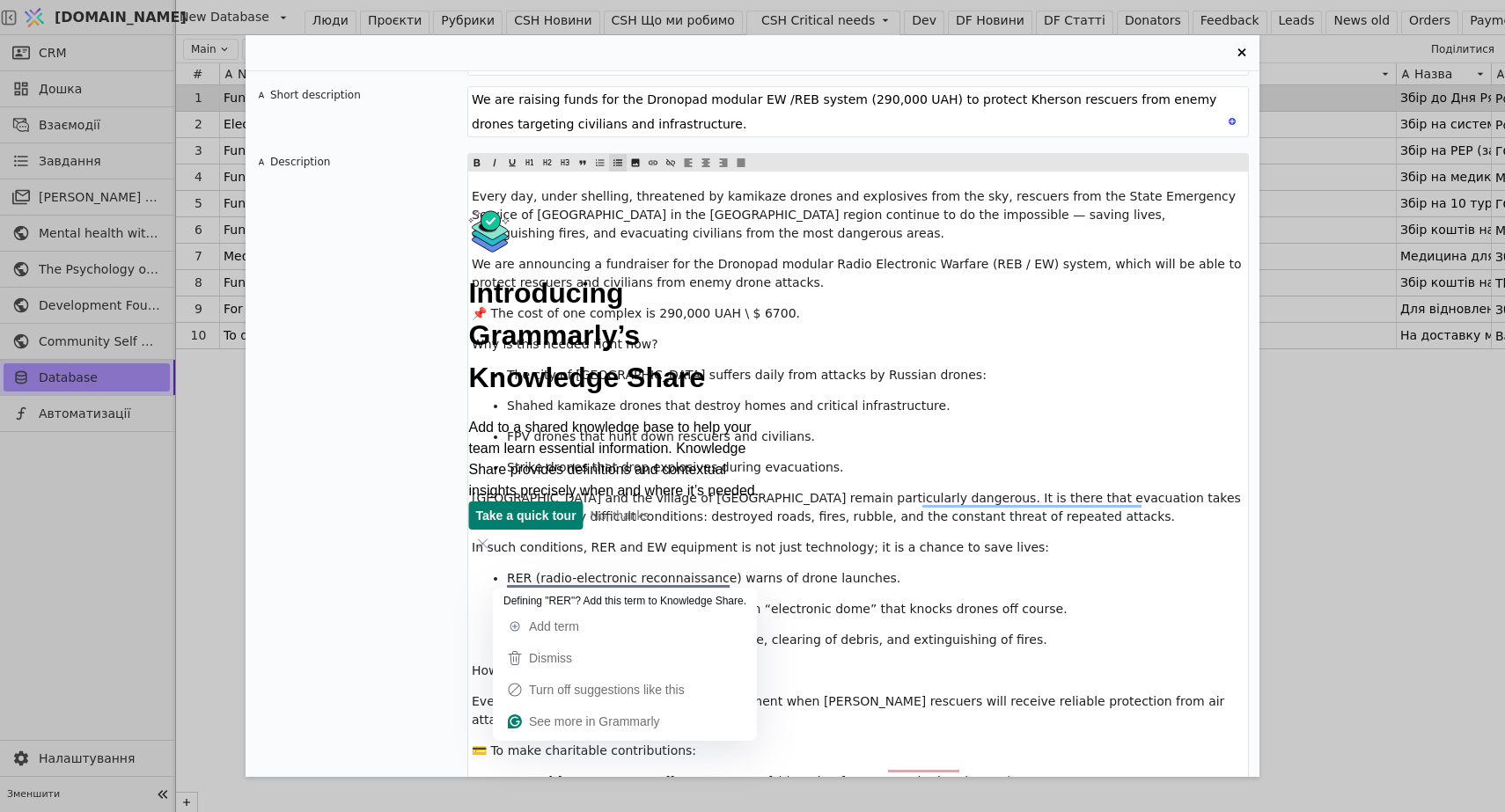
click at [830, 600] on p "EW (Radio Electronic Warfare) creates an “electronic dome” that knocks drones o…" at bounding box center [875, 609] width 737 height 18
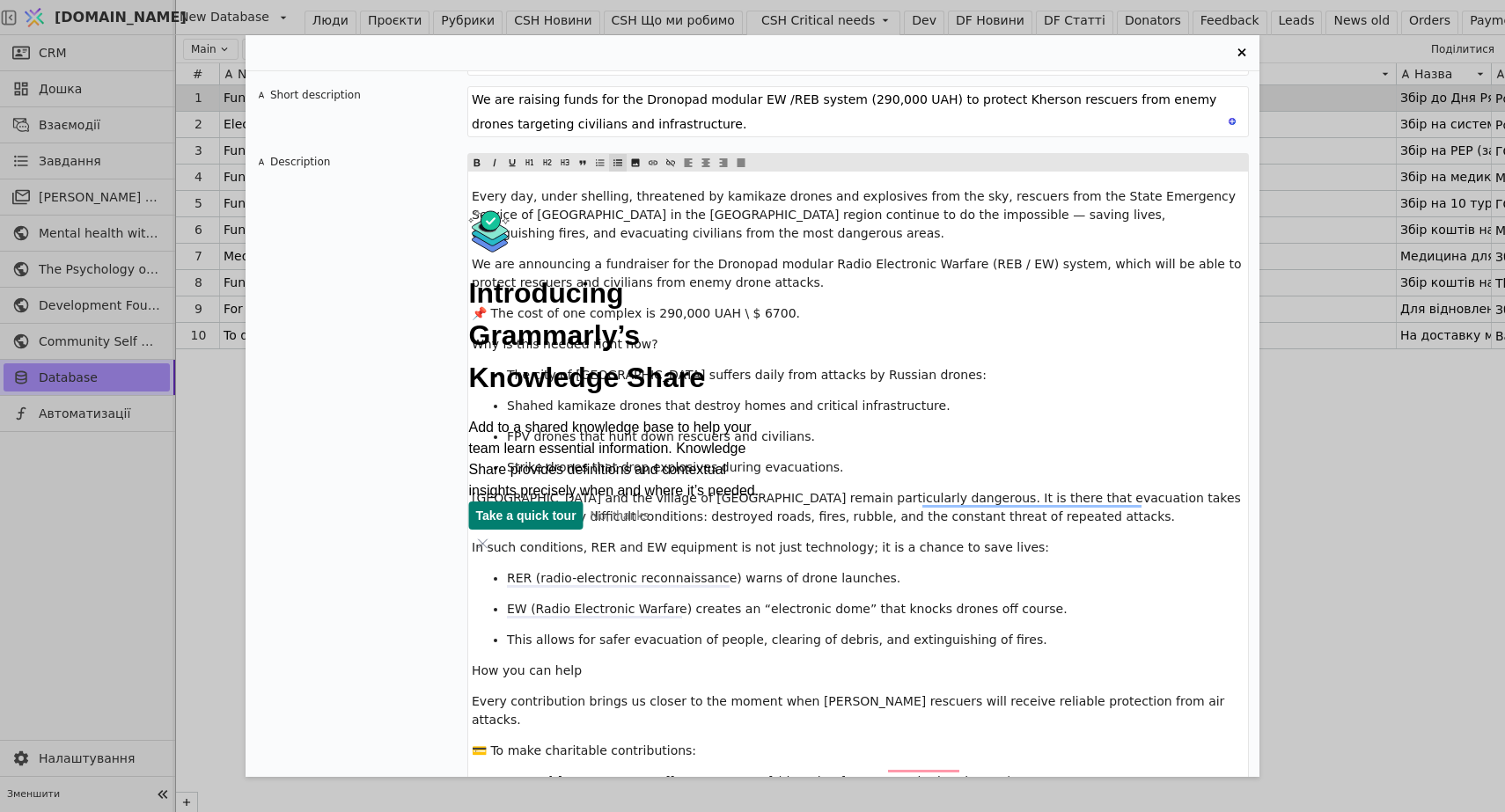
click at [584, 616] on p "EW (Radio Electronic Warfare) creates an “electronic dome” that knocks drones o…" at bounding box center [875, 609] width 737 height 18
click at [540, 612] on span "EW (Radio Electronic Warfare) creates an “electronic dome” that knocks drones o…" at bounding box center [787, 609] width 560 height 14
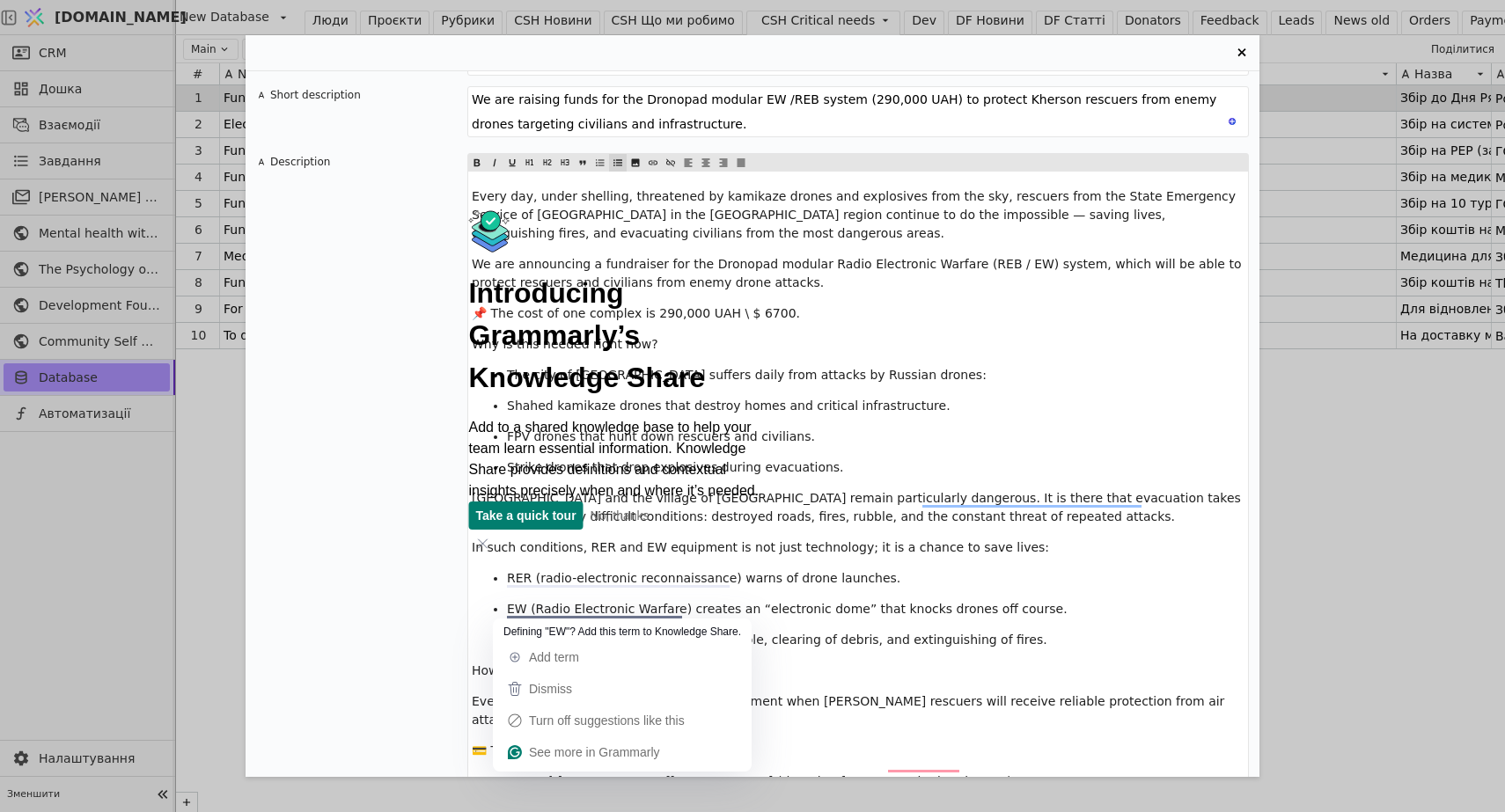
click at [530, 610] on span "EW (Radio Electronic Warfare) creates an “electronic dome” that knocks drones o…" at bounding box center [787, 609] width 560 height 14
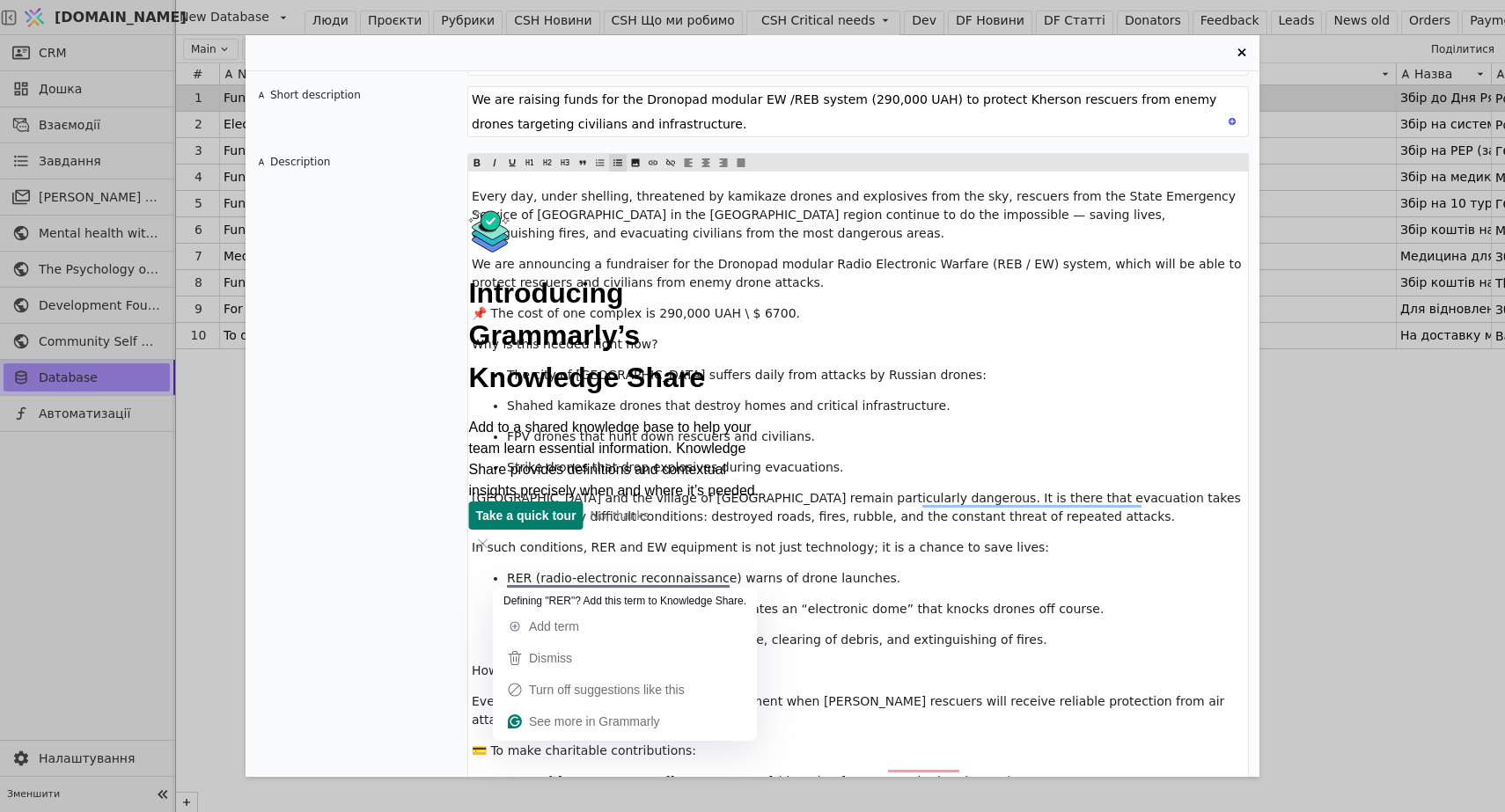
click at [546, 581] on span "RER (radio-electronic reconnaissance) warns of drone launches." at bounding box center [704, 577] width 394 height 14
drag, startPoint x: 725, startPoint y: 579, endPoint x: 538, endPoint y: 581, distance: 187.0
click at [538, 581] on span "RER (radio-electronic reconnaissance) warns of drone launches." at bounding box center [704, 577] width 394 height 14
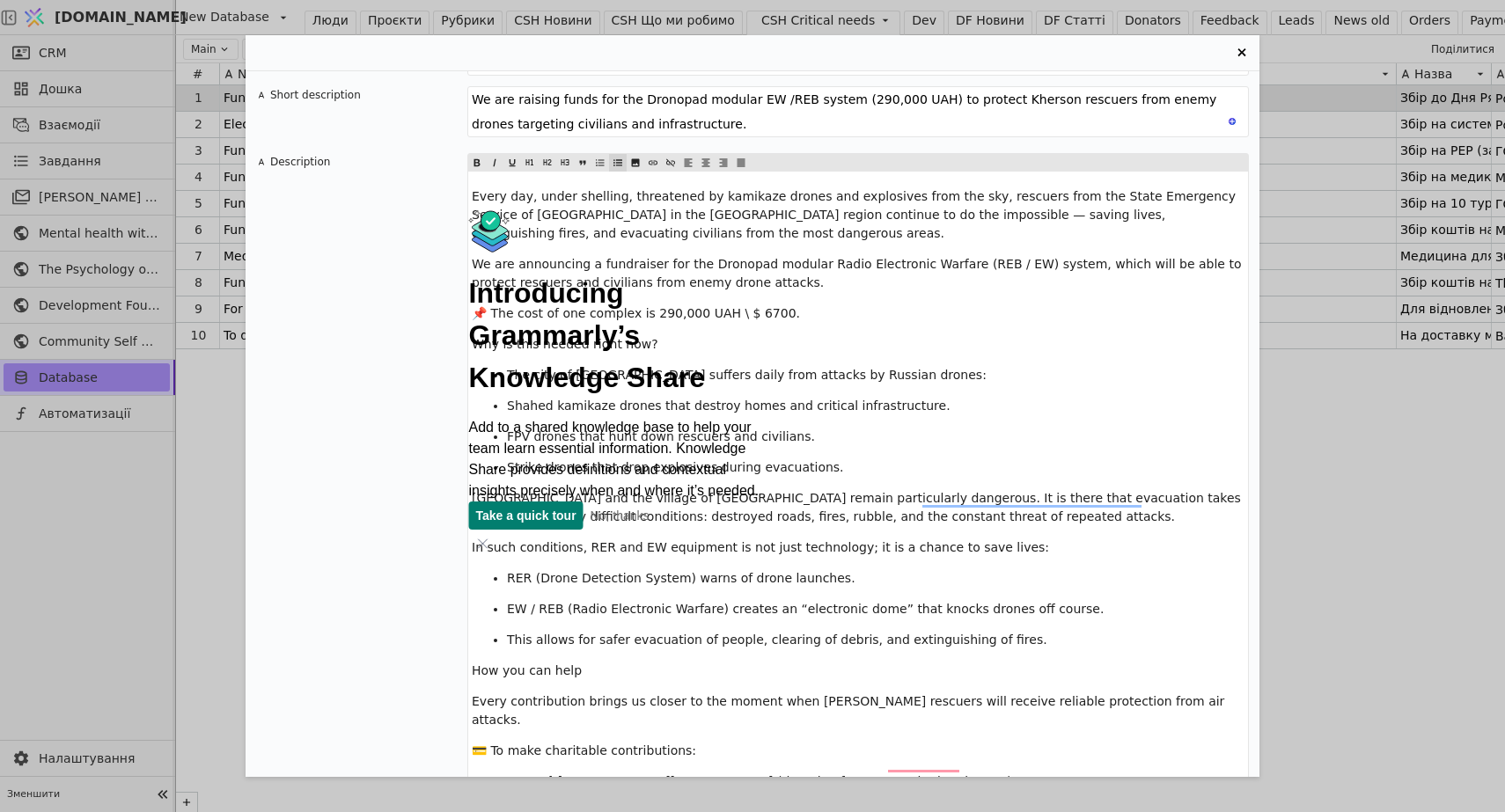
click at [879, 614] on span "EW / REB (Radio Electronic Warfare) creates an “electronic dome” that knocks dr…" at bounding box center [805, 609] width 596 height 14
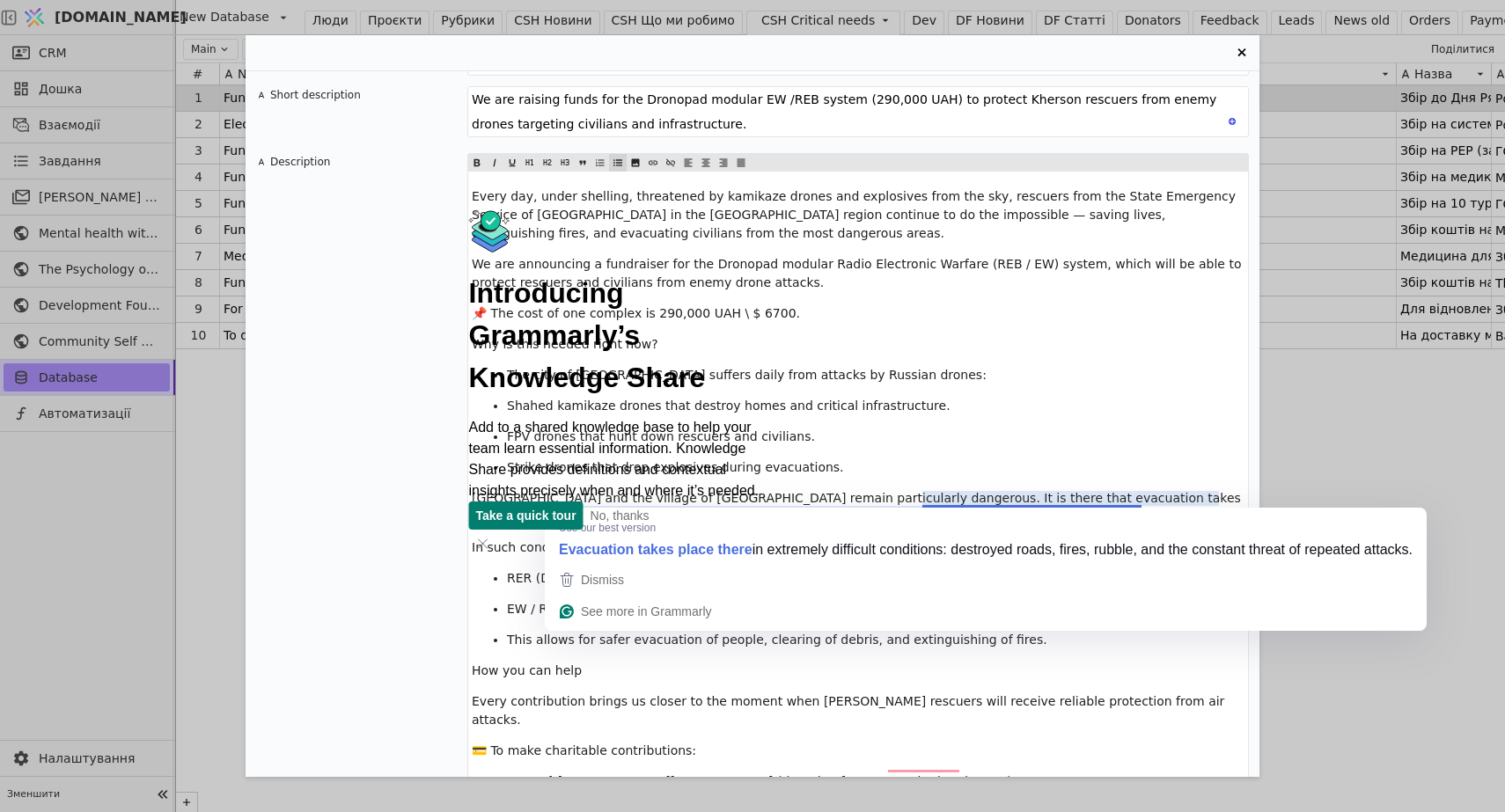
click at [975, 497] on span "[GEOGRAPHIC_DATA] and the village of [GEOGRAPHIC_DATA] remain particularly dang…" at bounding box center [858, 507] width 772 height 32
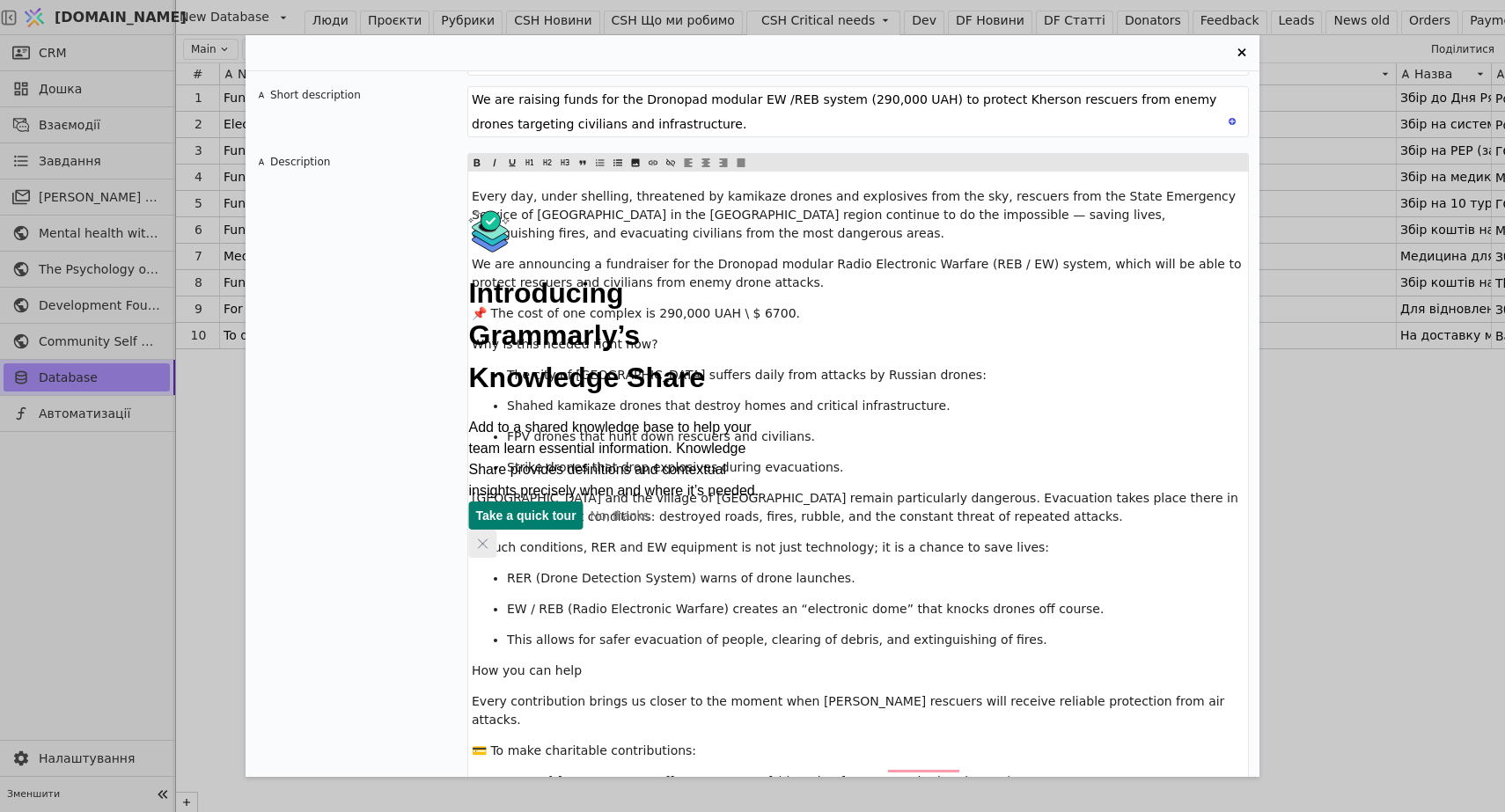
click at [490, 536] on icon "Close" at bounding box center [482, 543] width 14 height 14
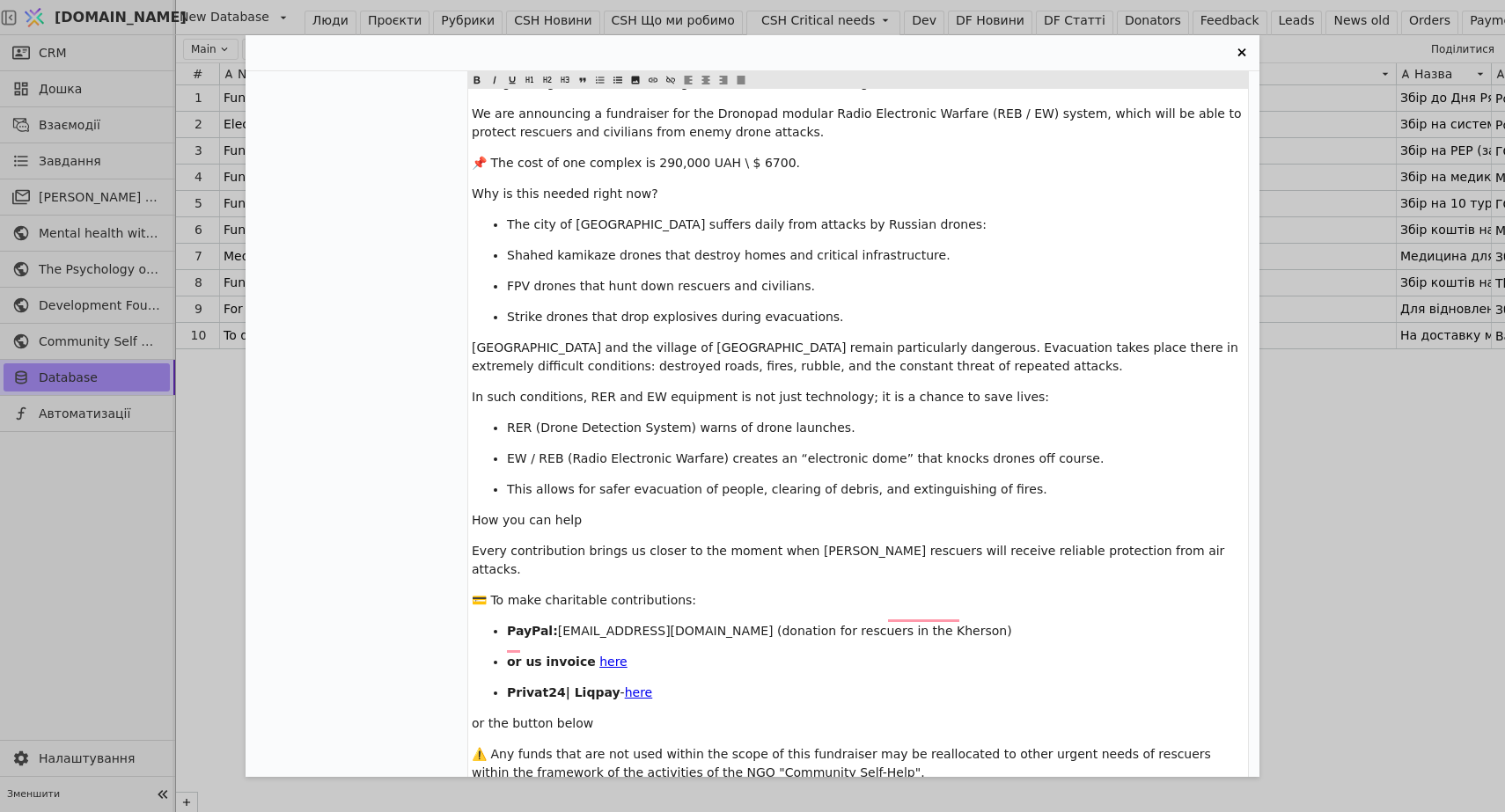
scroll to position [252, 0]
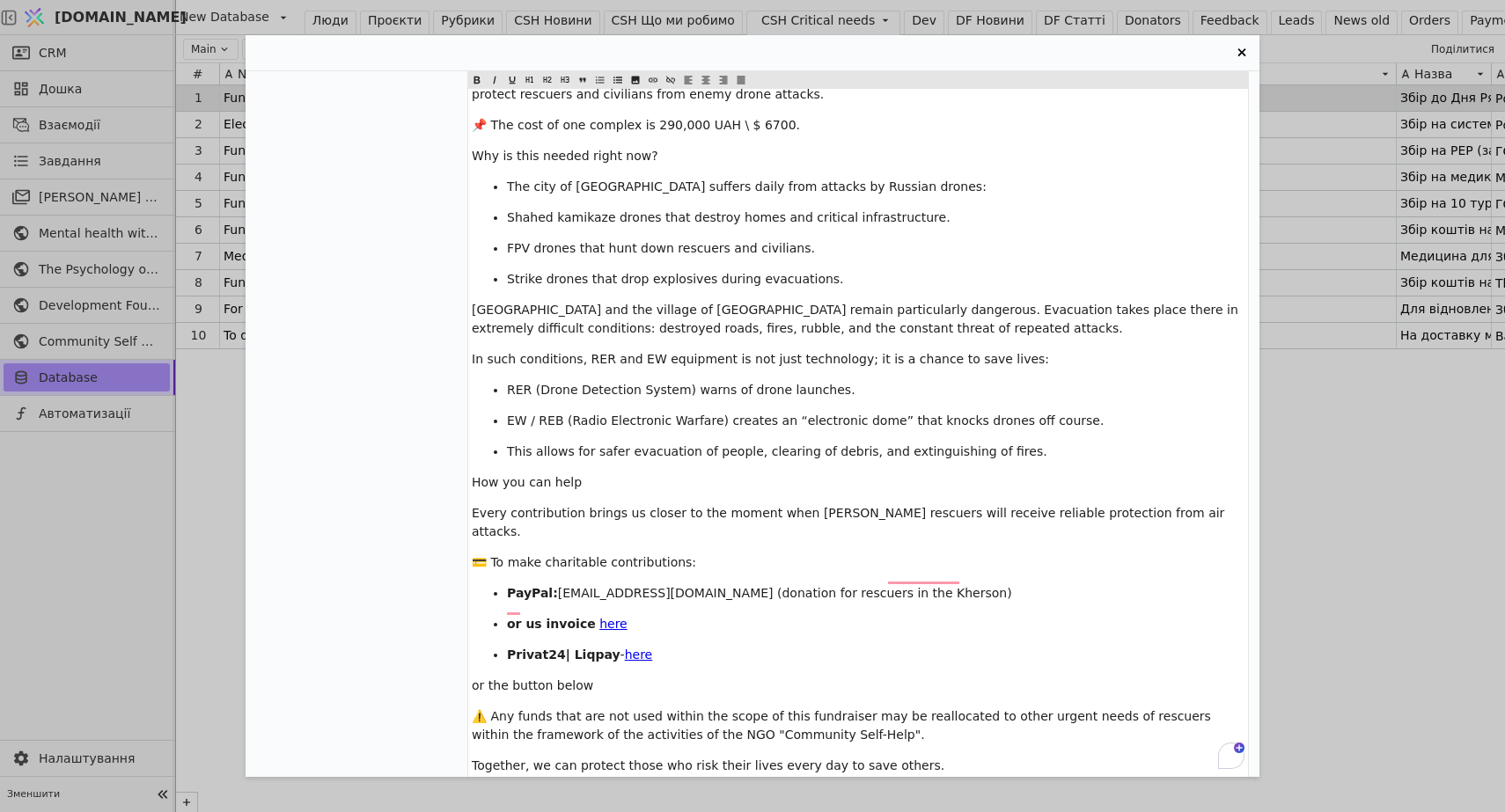
click at [655, 363] on span "In such conditions, RER and EW equipment is not just technology; it is a chance…" at bounding box center [760, 358] width 577 height 14
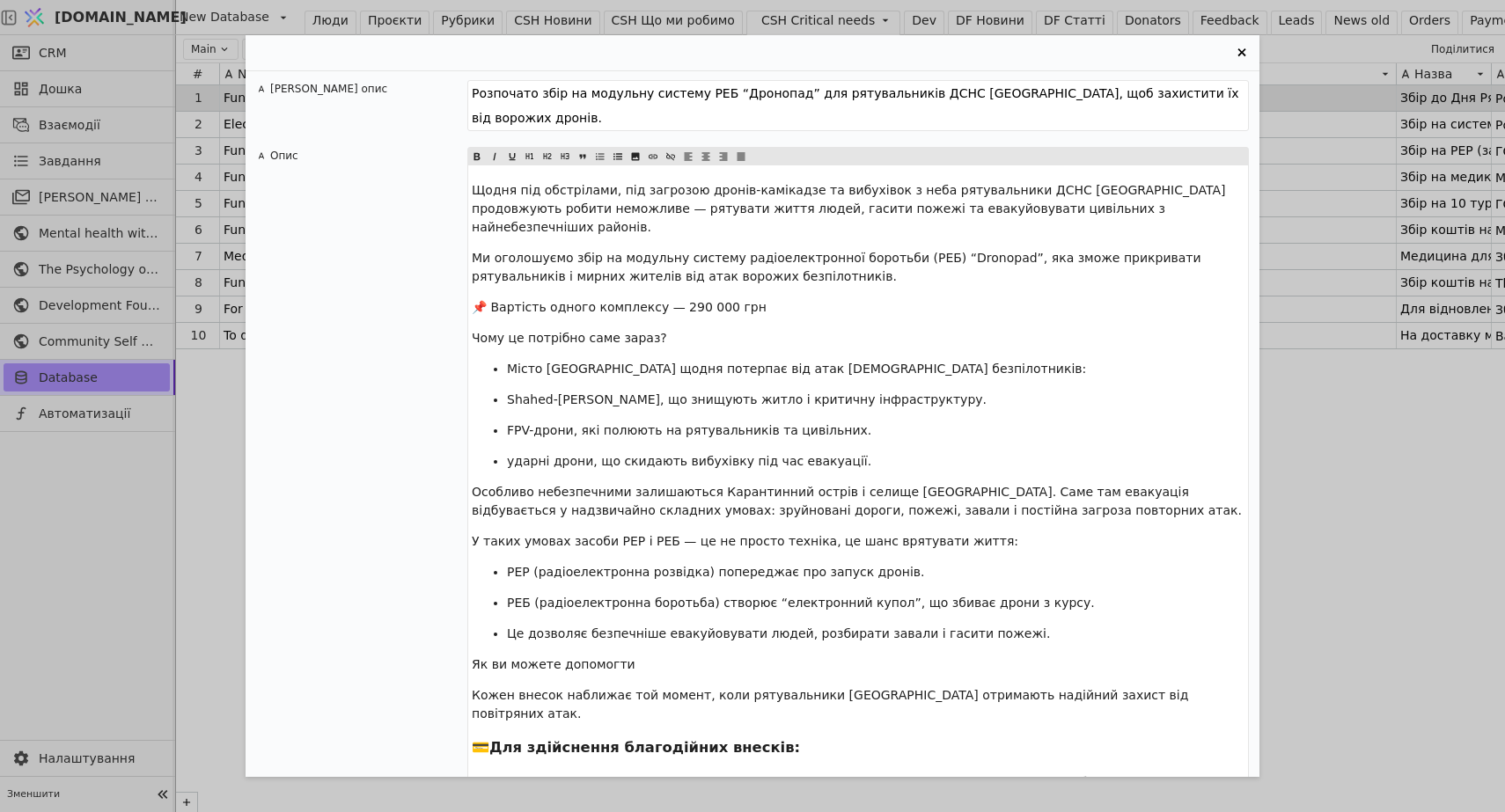
click at [699, 565] on span "РЕР (радіоелектронна розвідка) попереджає про запуск дронів." at bounding box center [715, 571] width 417 height 14
click at [752, 565] on span "РЕР (радіоелектронна розвідка- систем виявлення дронів ) попереджає про запуск …" at bounding box center [806, 571] width 598 height 14
click at [873, 565] on span "РЕР (радіоелектронна розвідка- система виявлення дронів ) попереджає про запуск…" at bounding box center [810, 571] width 606 height 14
click at [713, 565] on span "РЕР (радіоелектронна розвідка- система виявлення дронів) попереджає про запуск …" at bounding box center [808, 571] width 602 height 14
click at [879, 565] on span "РЕР (радіоелектронна розвідка) - система виявлення дронів) попереджає про запус…" at bounding box center [811, 571] width 607 height 14
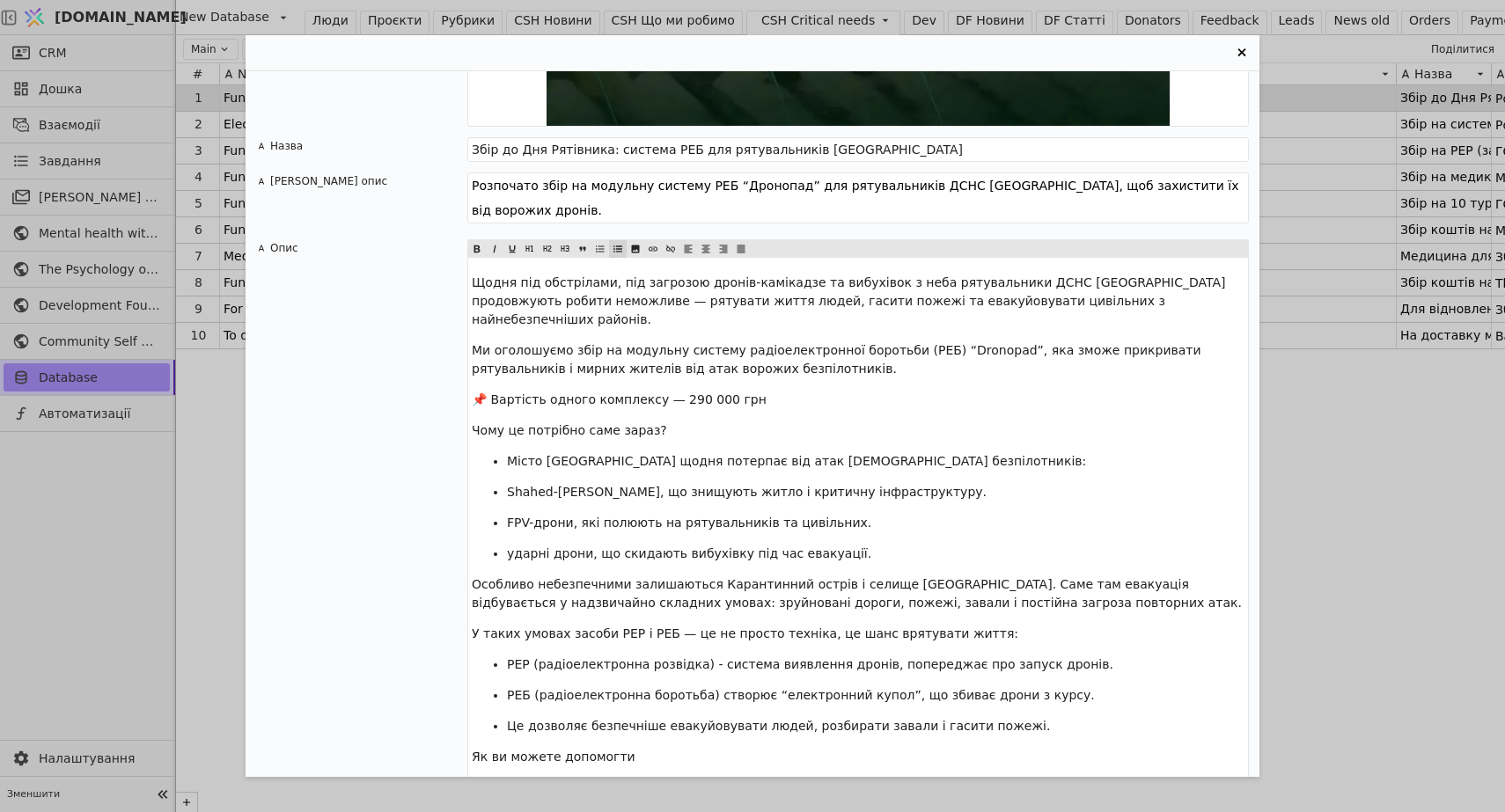
scroll to position [2542, 0]
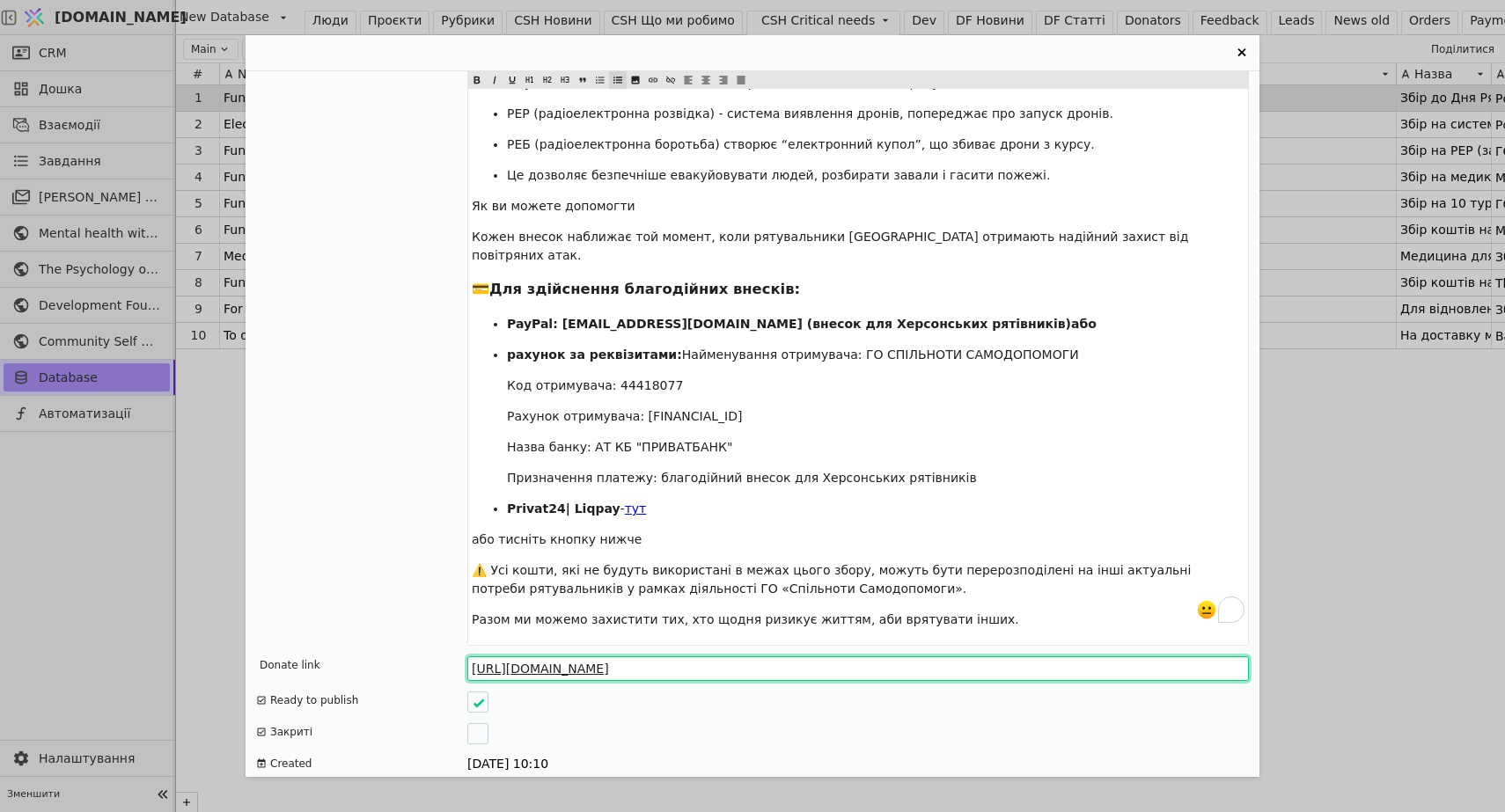
click at [741, 656] on input "[URL][DOMAIN_NAME]" at bounding box center [857, 668] width 781 height 25
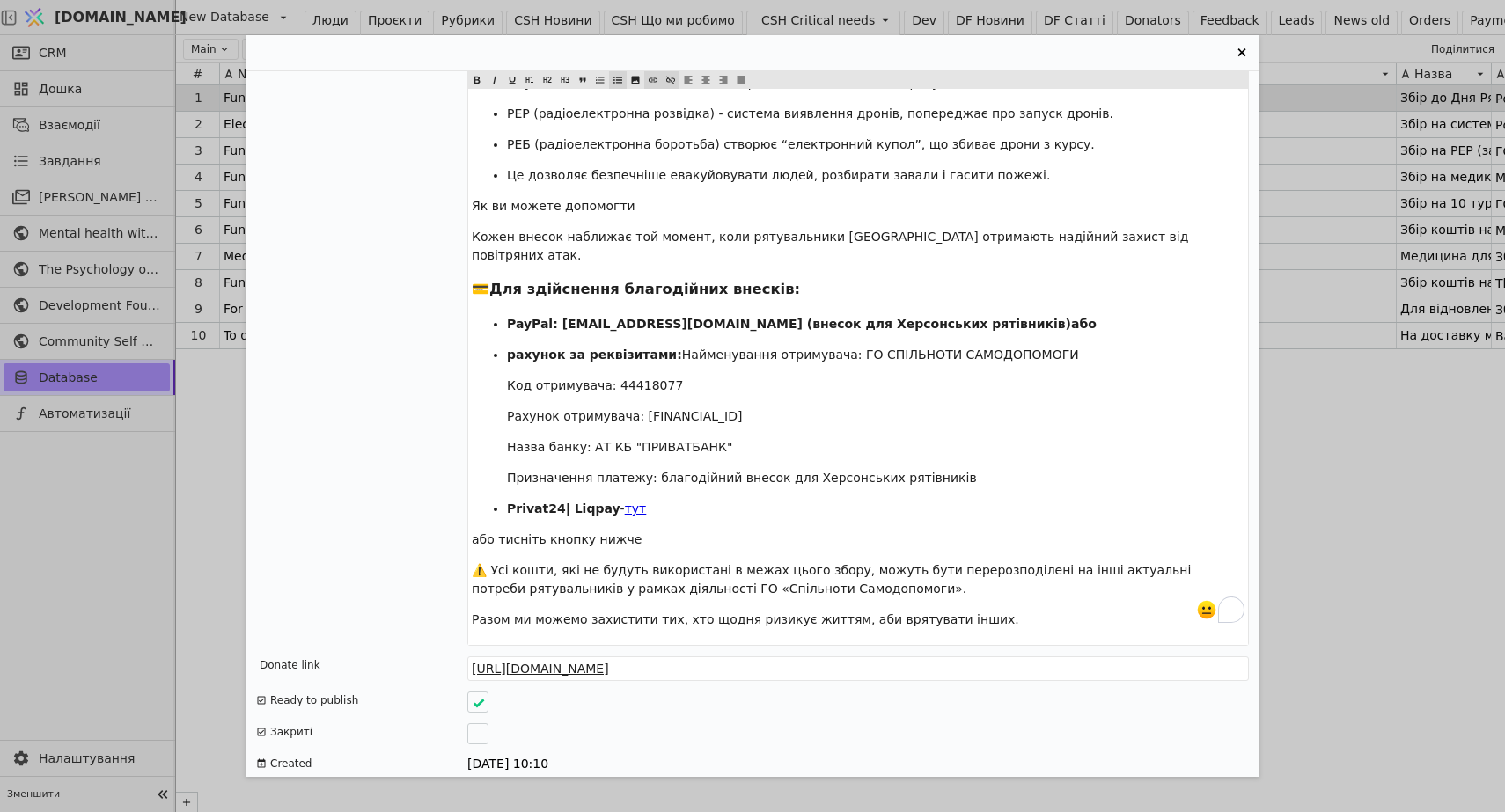
click at [625, 501] on span "тут" at bounding box center [635, 508] width 22 height 14
drag, startPoint x: 642, startPoint y: 473, endPoint x: 618, endPoint y: 473, distance: 24.0
click at [618, 499] on p "Privat24| Liqpay - $ тут $ ﻿" at bounding box center [875, 508] width 737 height 18
click at [670, 79] on icon "Entry Card" at bounding box center [670, 80] width 9 height 8
click at [684, 499] on p "Privat24| Liqpay - тут" at bounding box center [875, 508] width 737 height 18
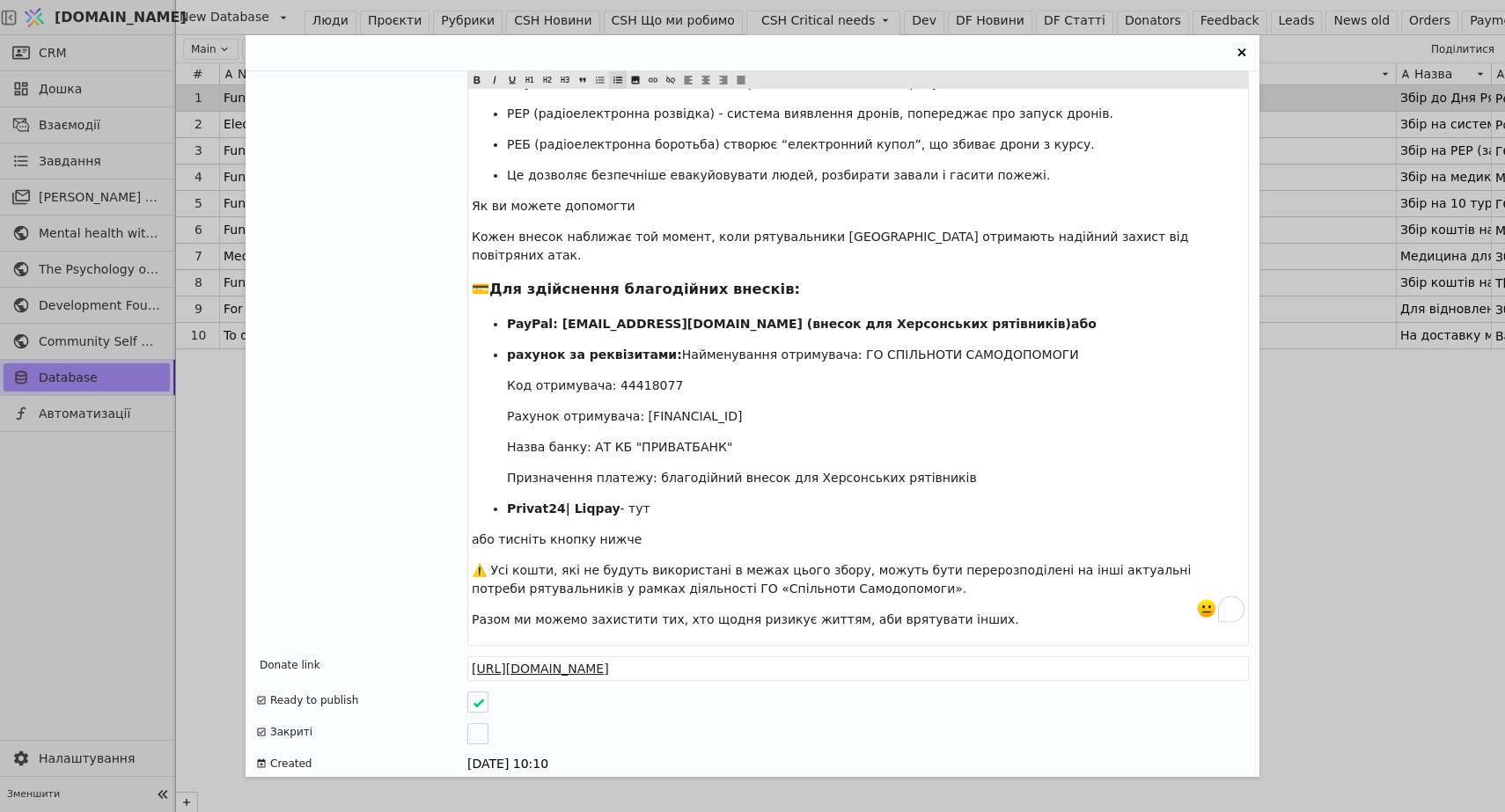
drag, startPoint x: 621, startPoint y: 474, endPoint x: 639, endPoint y: 472, distance: 18.1
click at [639, 499] on p "Privat24| Liqpay - тут" at bounding box center [875, 508] width 737 height 18
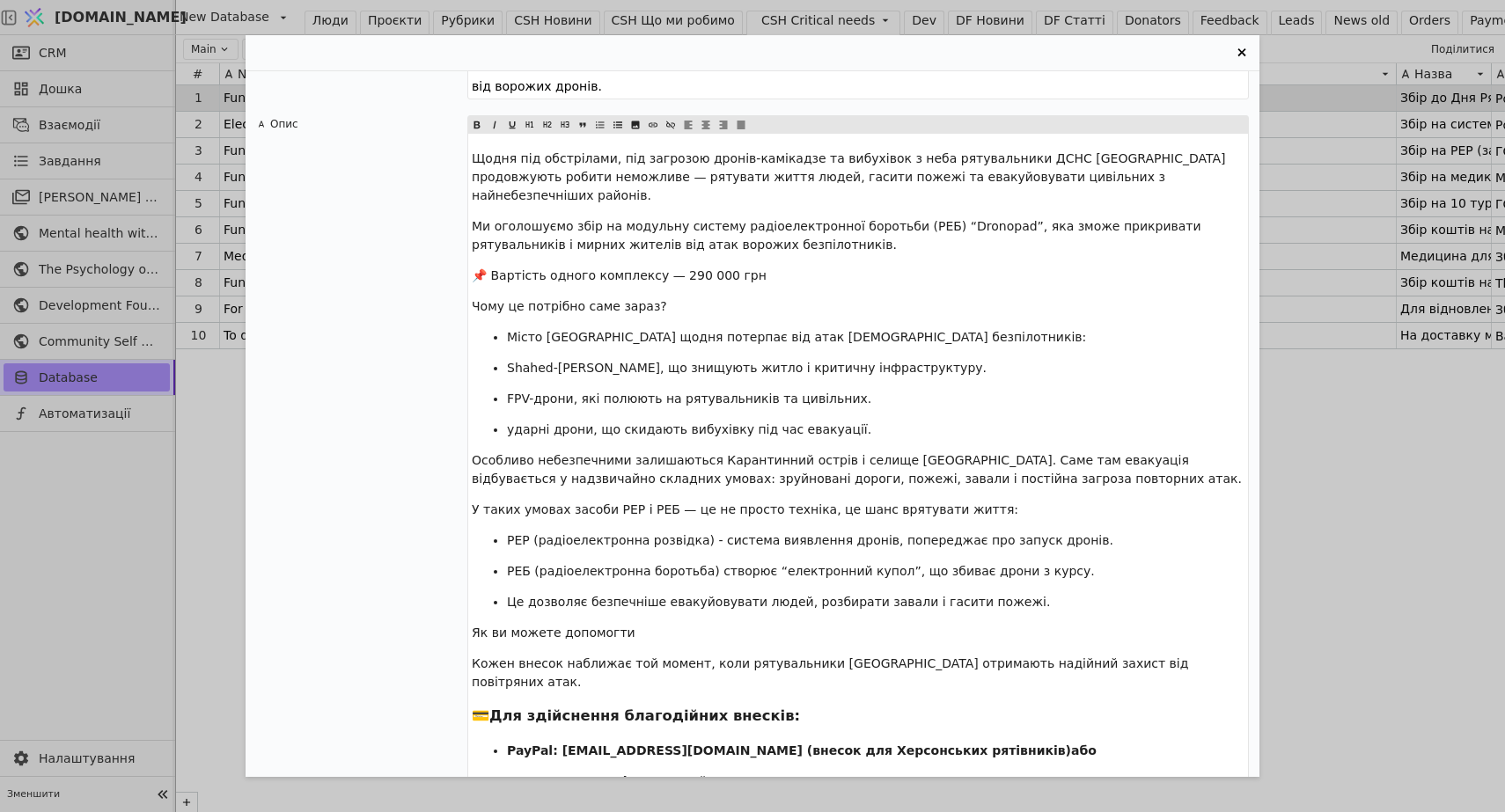
scroll to position [2650, 0]
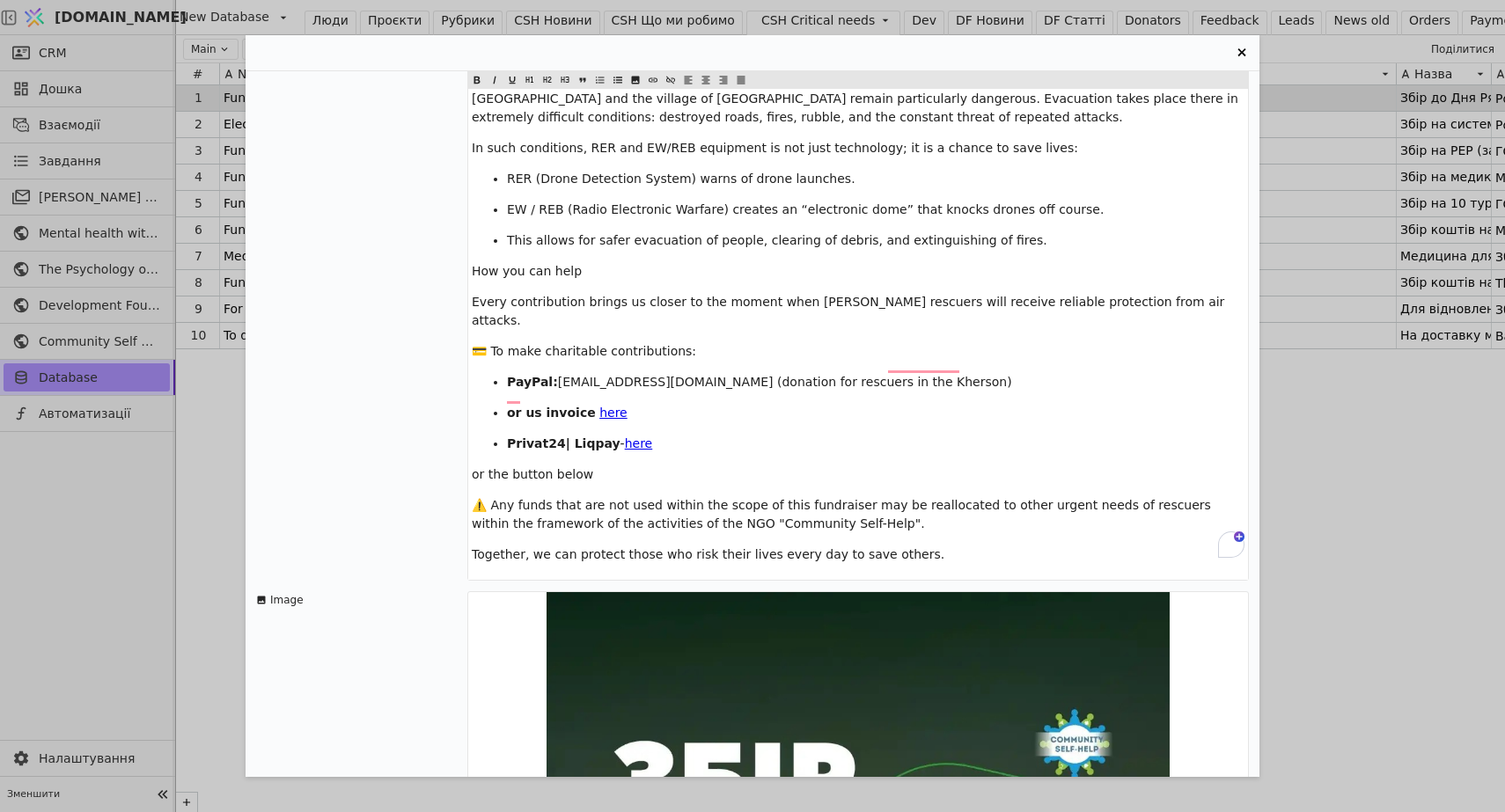
click at [640, 436] on span "here" at bounding box center [639, 443] width 29 height 14
click at [628, 436] on span "here" at bounding box center [639, 443] width 29 height 14
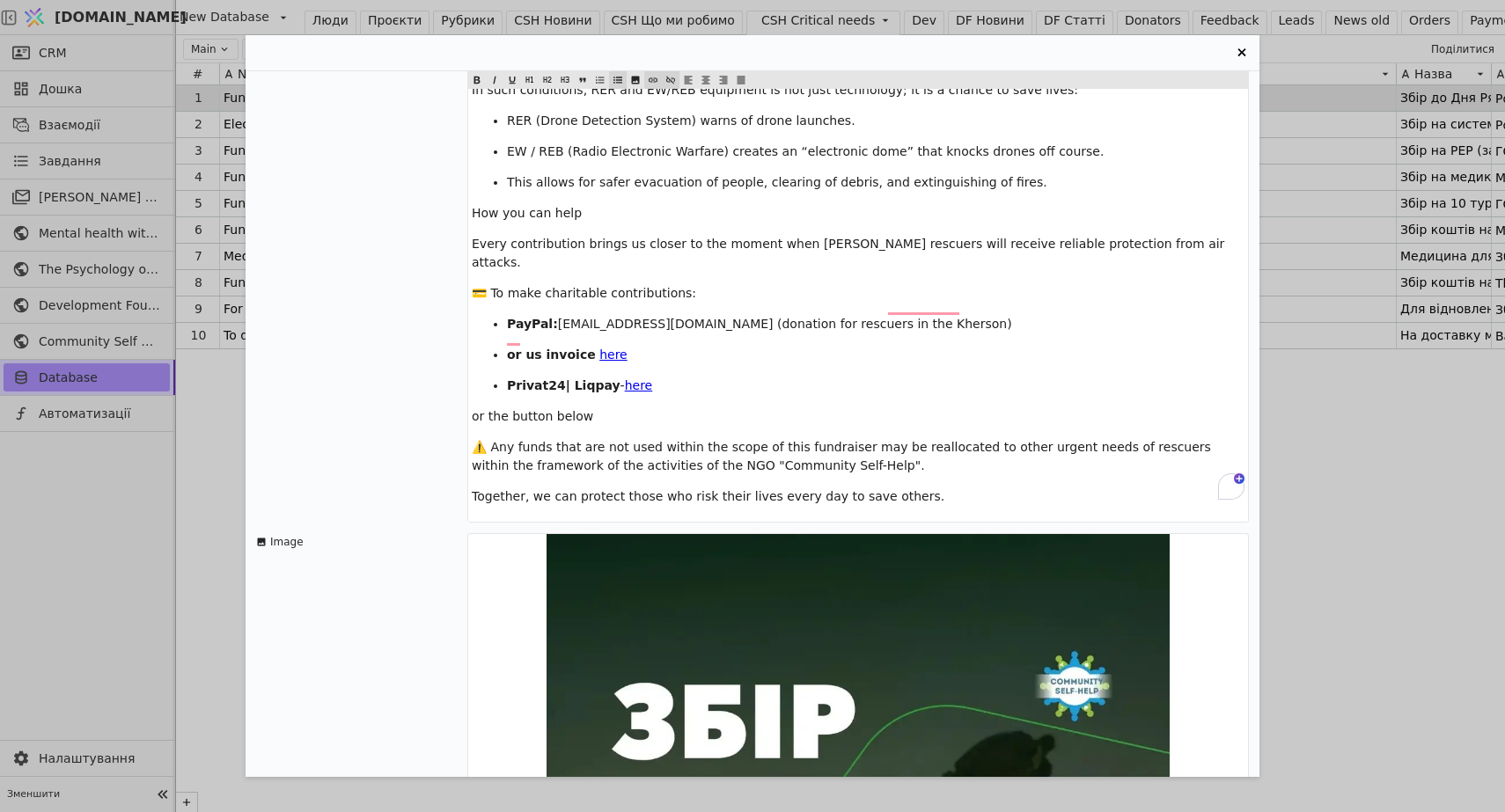
click at [632, 378] on span "here" at bounding box center [639, 385] width 29 height 14
drag, startPoint x: 644, startPoint y: 369, endPoint x: 618, endPoint y: 368, distance: 26.0
click at [625, 378] on span "here" at bounding box center [639, 385] width 29 height 14
click at [675, 76] on span "Entry Card" at bounding box center [671, 80] width 18 height 18
click at [652, 440] on span "⚠️ Any funds that are not used within the scope of this fundraiser may be reall…" at bounding box center [843, 456] width 743 height 32
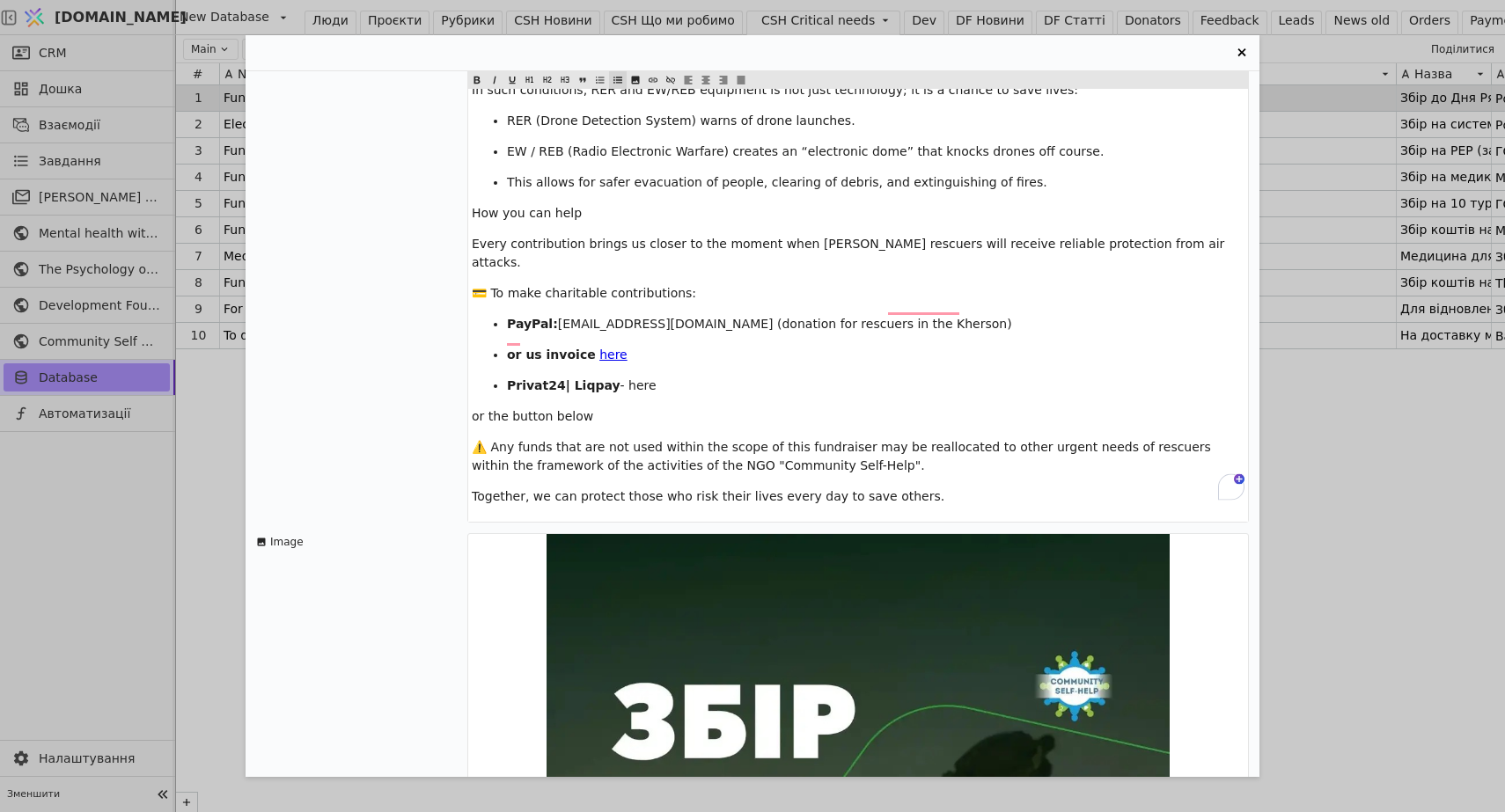
drag, startPoint x: 644, startPoint y: 367, endPoint x: 616, endPoint y: 367, distance: 28.0
click at [620, 378] on span "- here" at bounding box center [638, 385] width 36 height 14
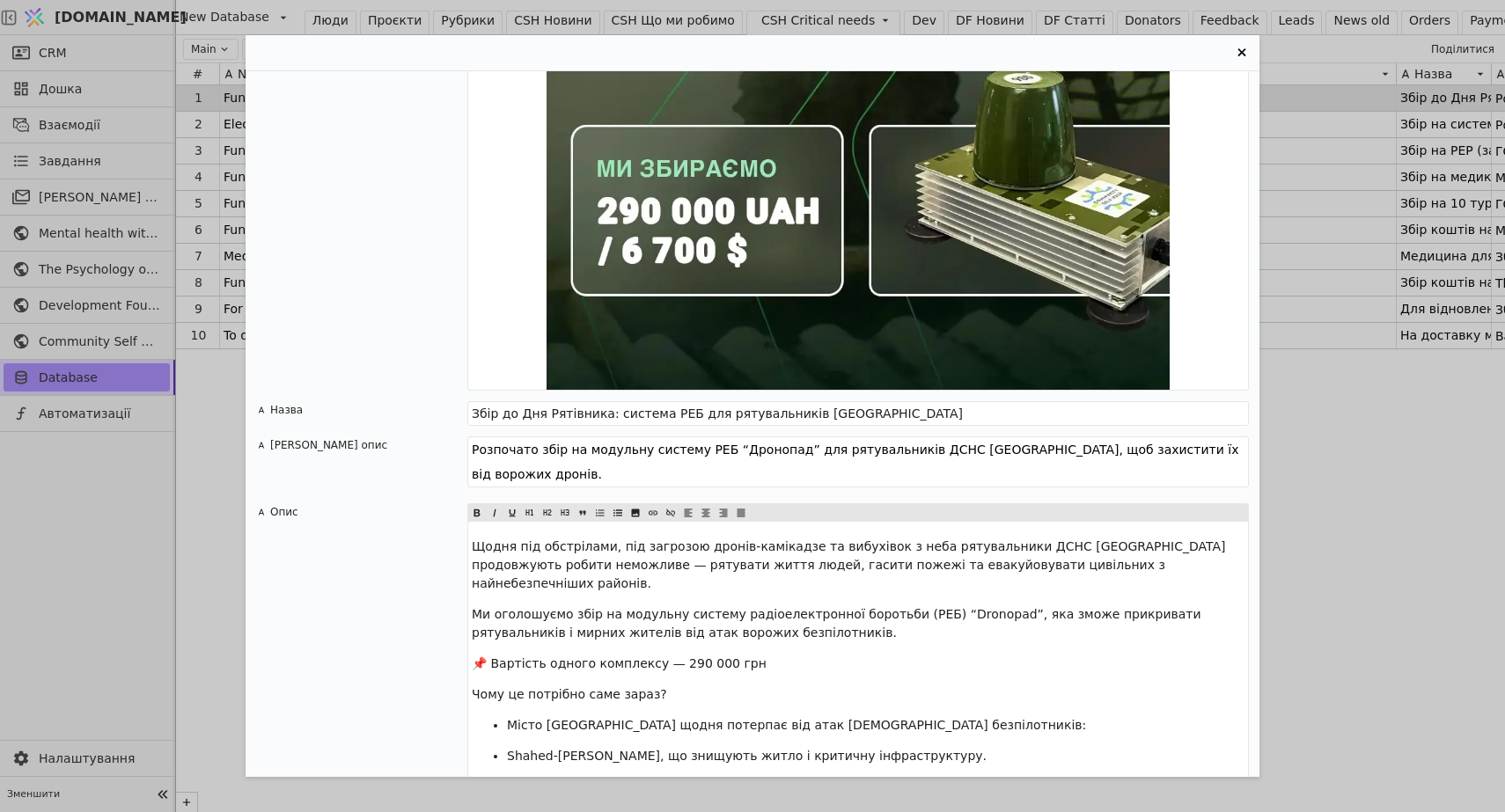
click at [80, 335] on div "Fundraising for Rescuer Day: Radio Electronic Warfare (REB / EW) system for res…" at bounding box center [752, 406] width 1505 height 812
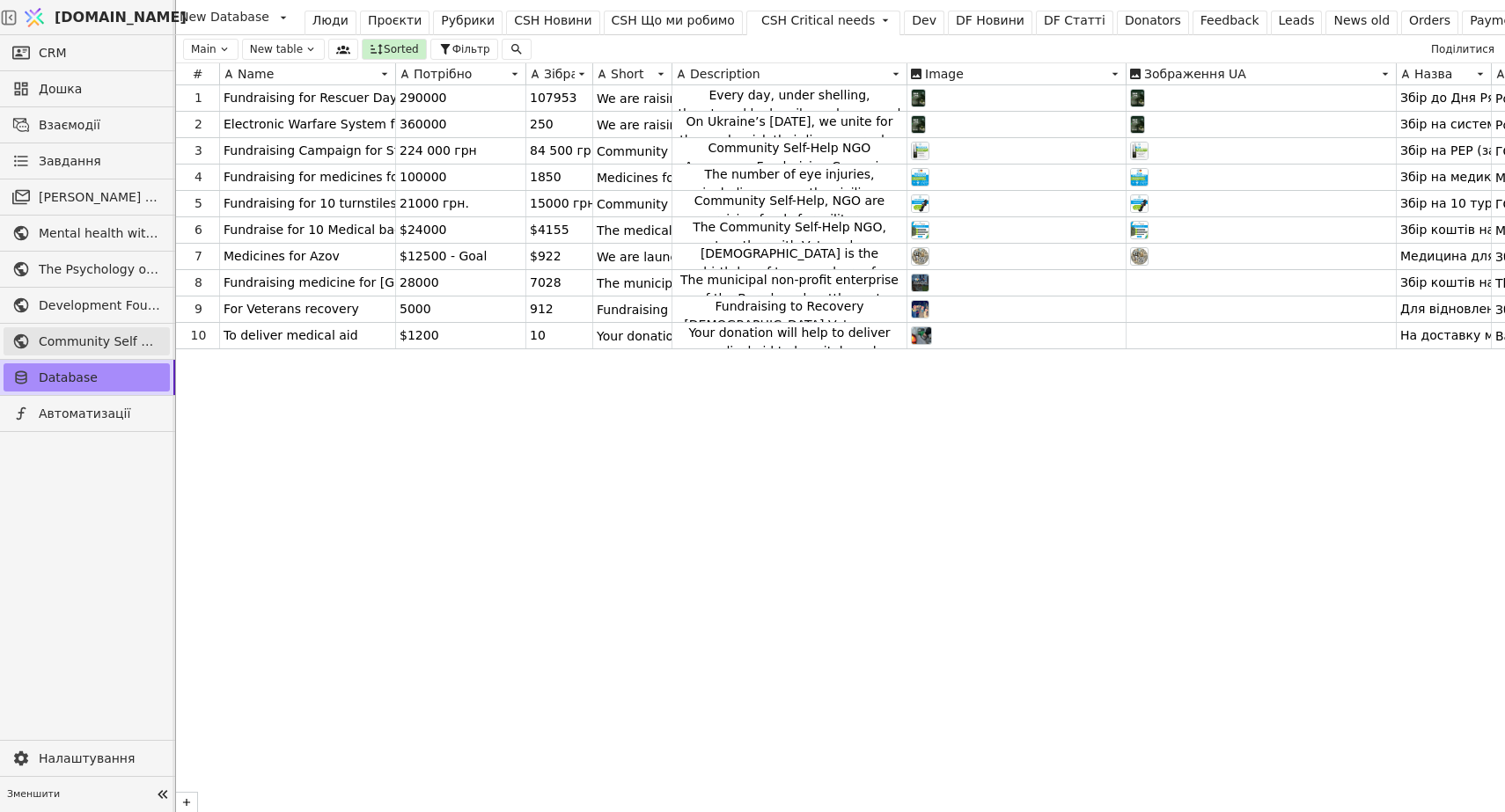
click at [76, 340] on span "Community Self Help" at bounding box center [100, 341] width 123 height 18
